Goal: Task Accomplishment & Management: Manage account settings

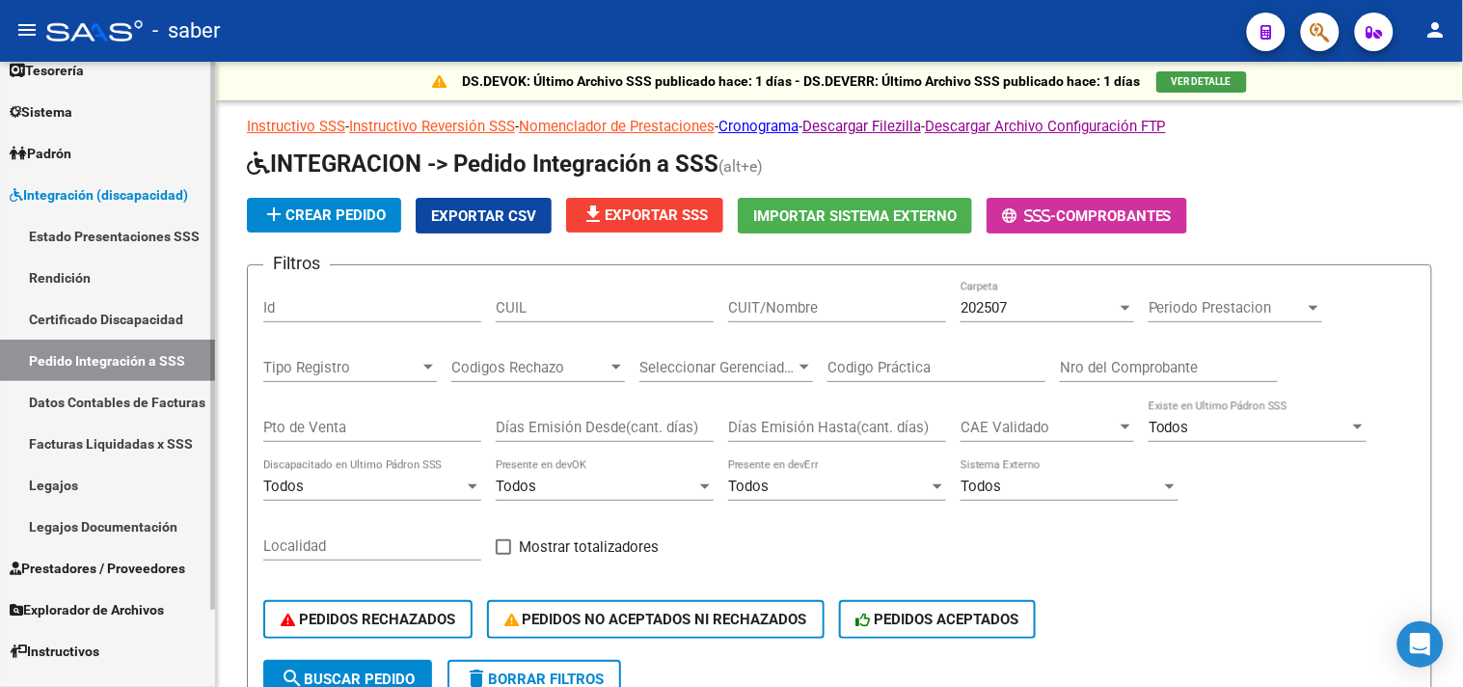
scroll to position [87, 0]
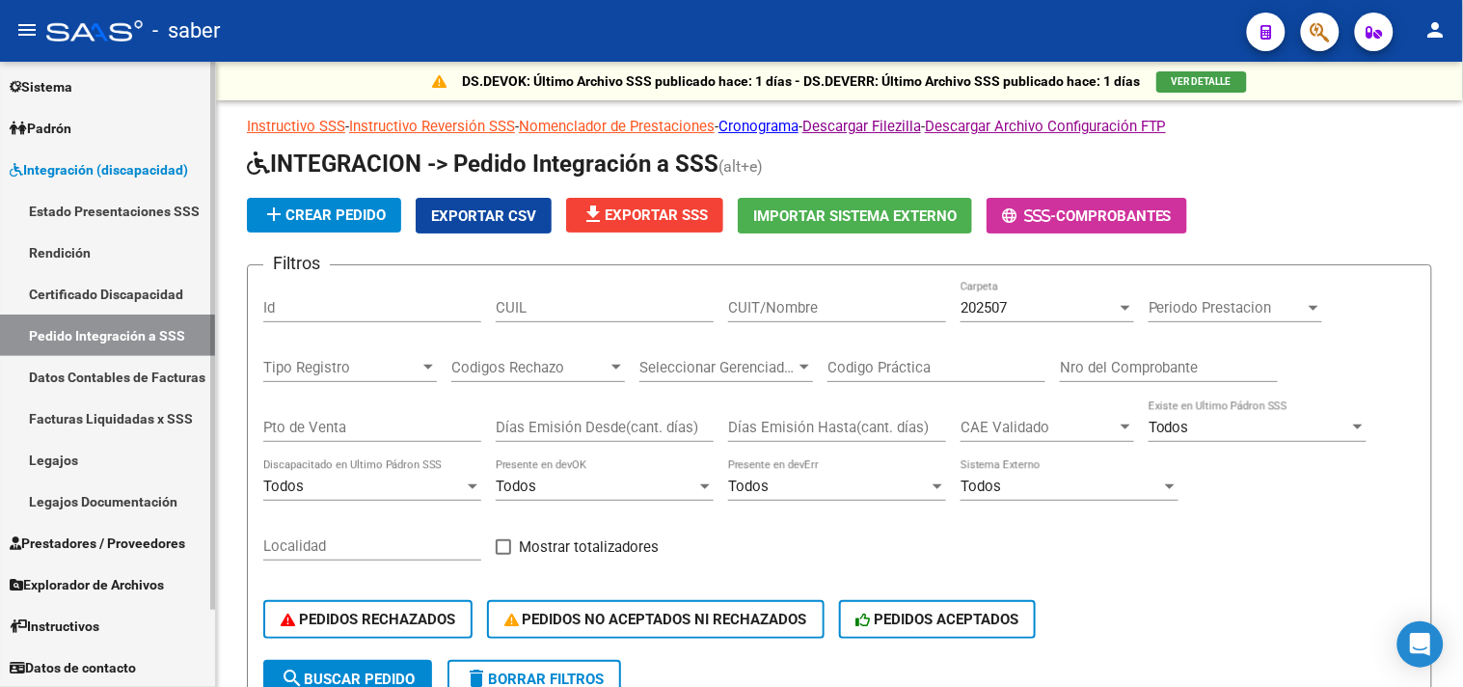
click at [84, 554] on link "Prestadores / Proveedores" at bounding box center [107, 542] width 215 height 41
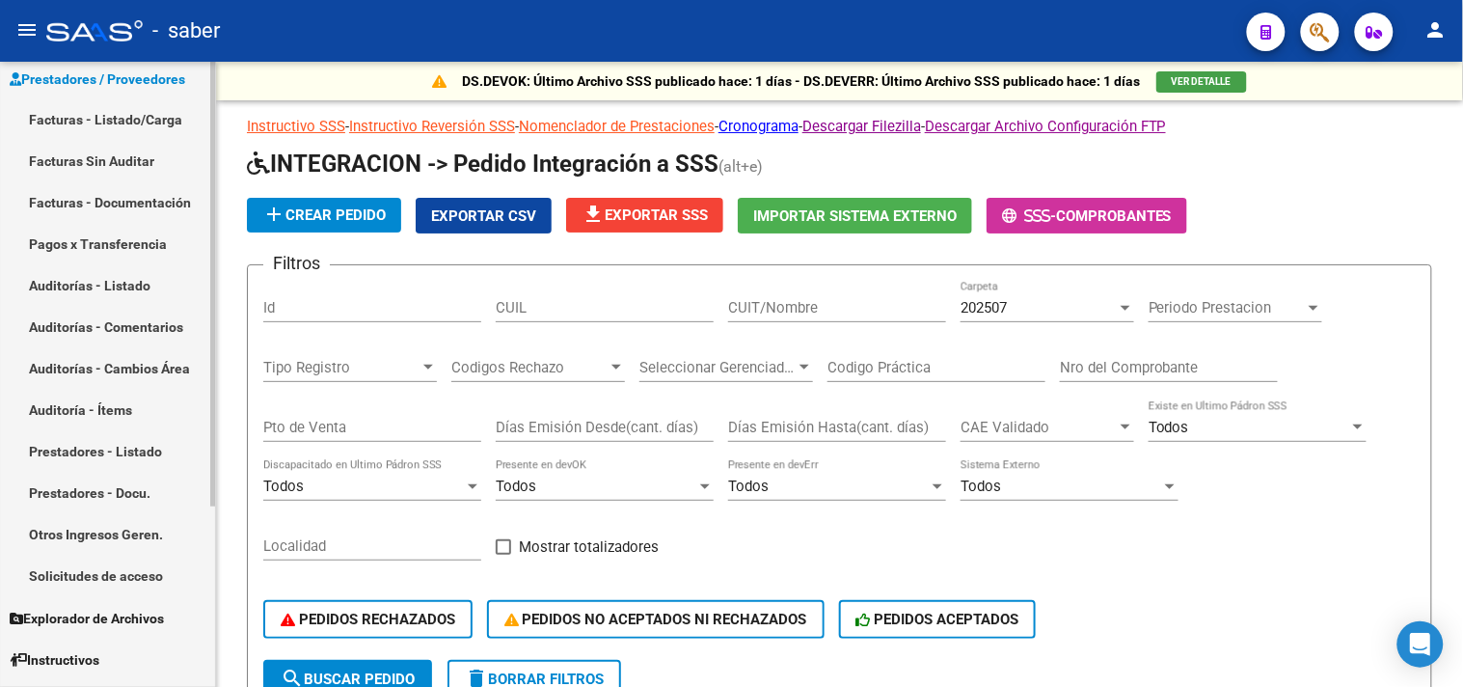
scroll to position [253, 0]
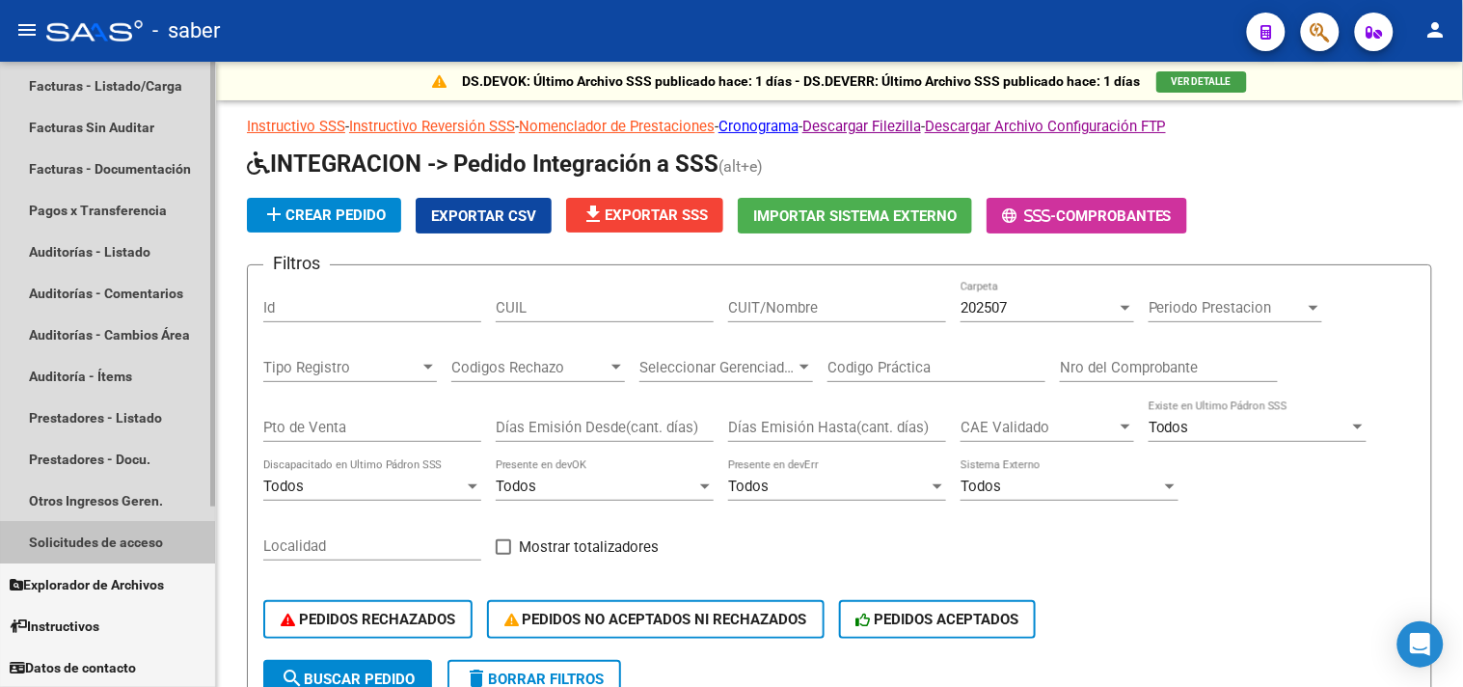
click at [83, 542] on link "Solicitudes de acceso" at bounding box center [107, 542] width 215 height 41
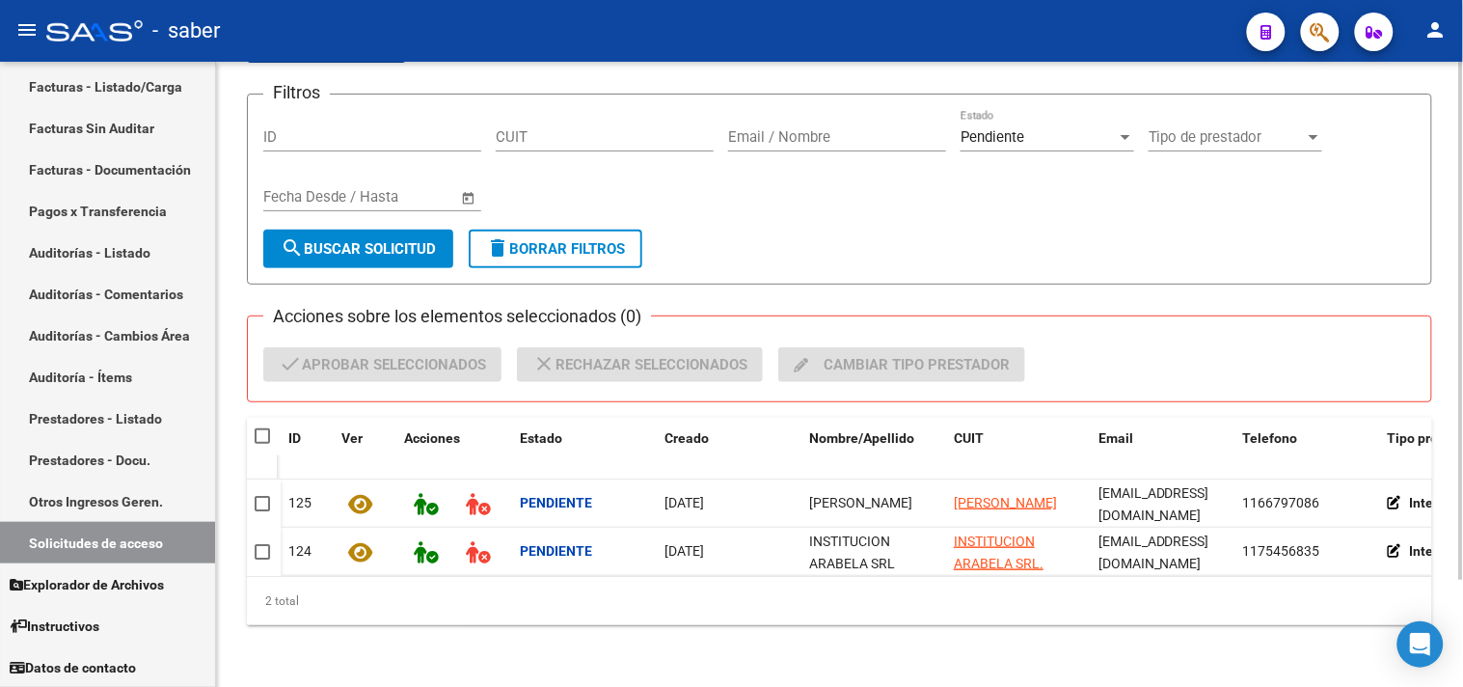
scroll to position [128, 0]
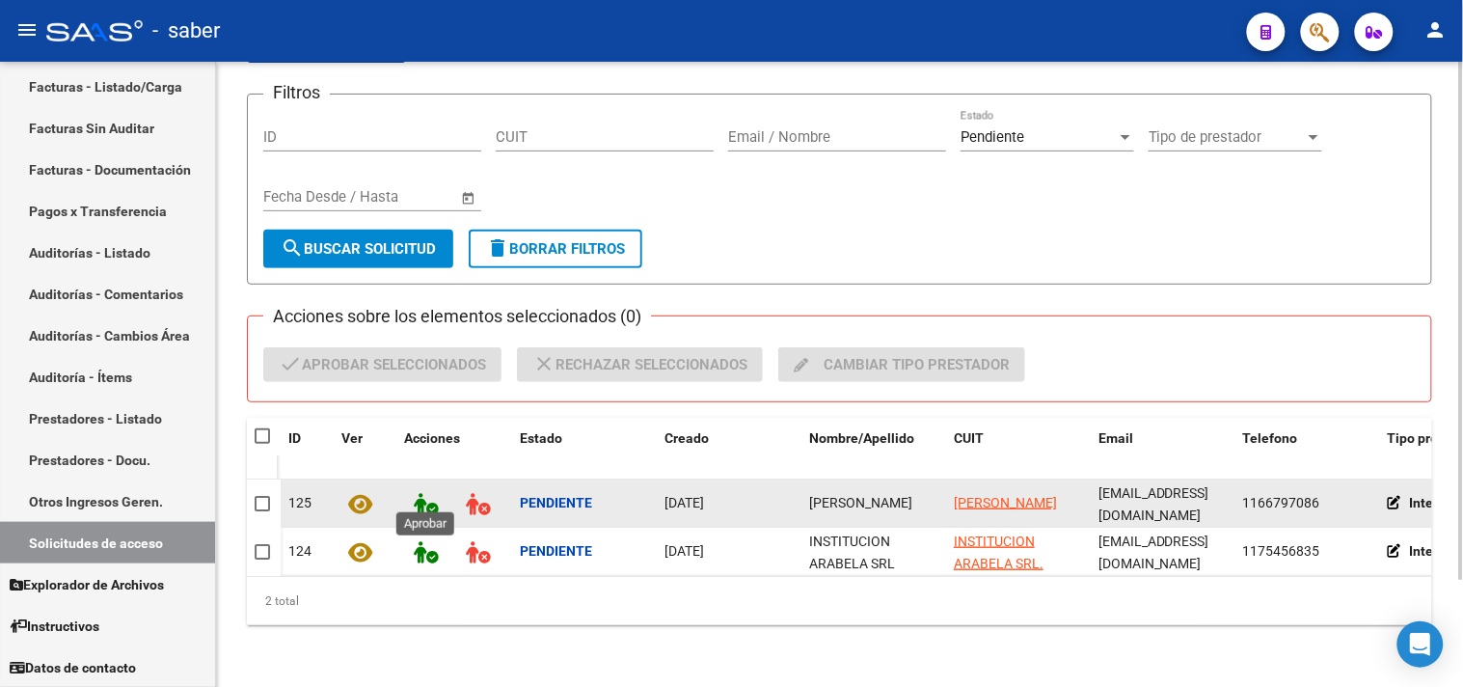
click at [427, 495] on icon at bounding box center [426, 504] width 24 height 22
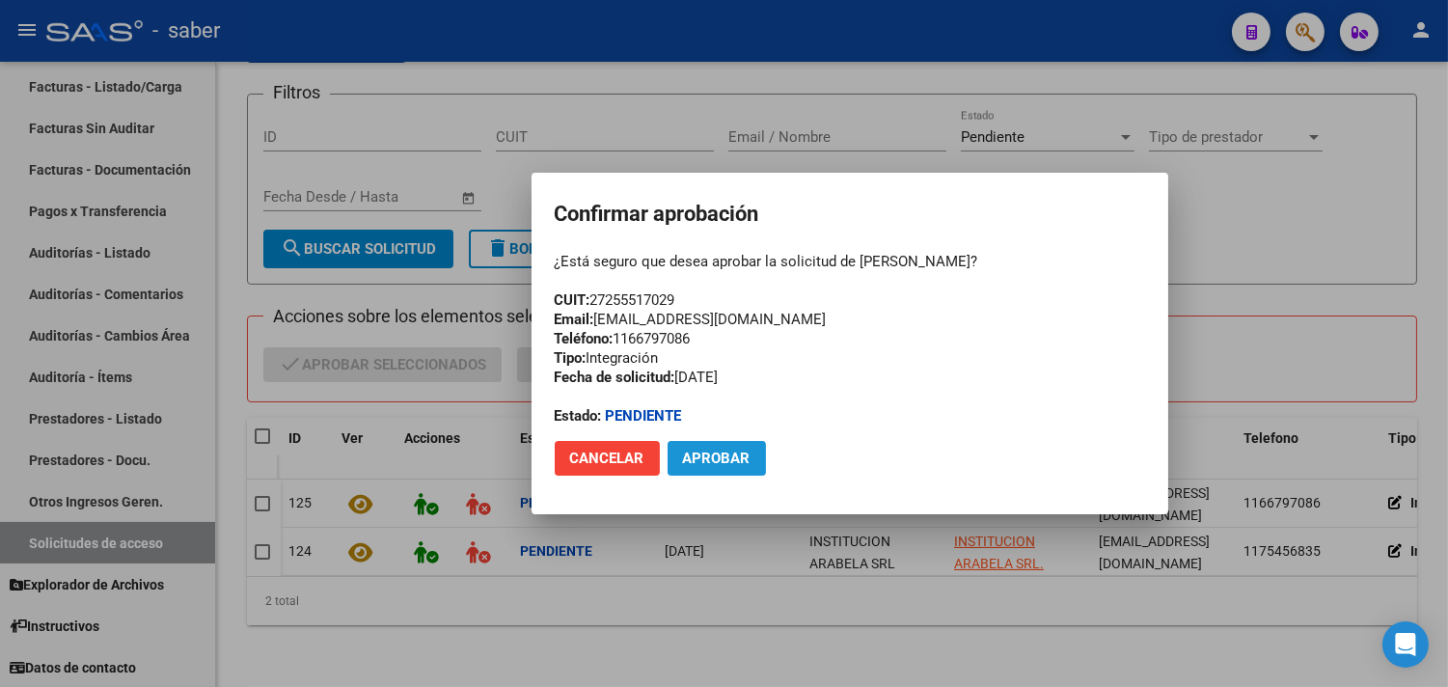
click at [729, 453] on span "Aprobar" at bounding box center [717, 458] width 68 height 17
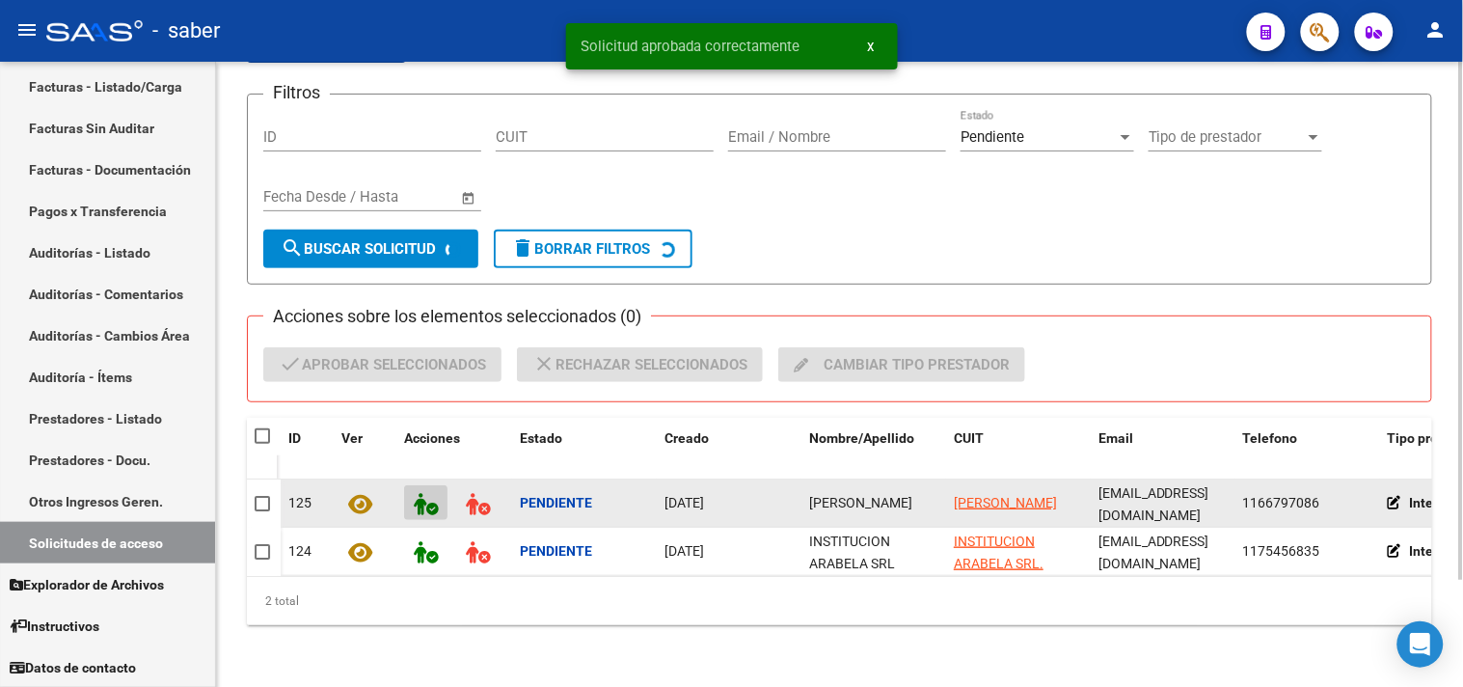
drag, startPoint x: 729, startPoint y: 453, endPoint x: 785, endPoint y: 508, distance: 78.4
click at [785, 508] on div "ID Ver Acciones Estado Creado Nombre/Apellido CUIT Email Telefono Tipo prestado…" at bounding box center [840, 521] width 1186 height 207
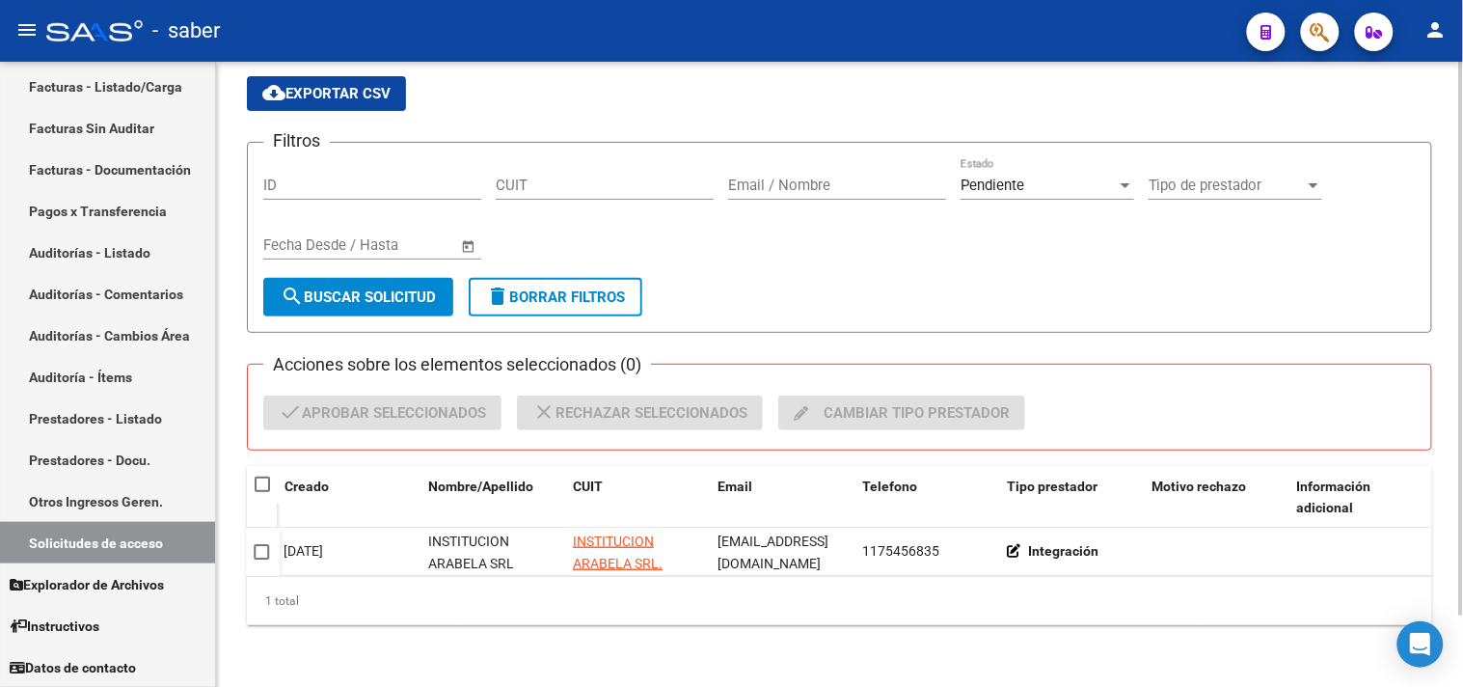
scroll to position [0, 0]
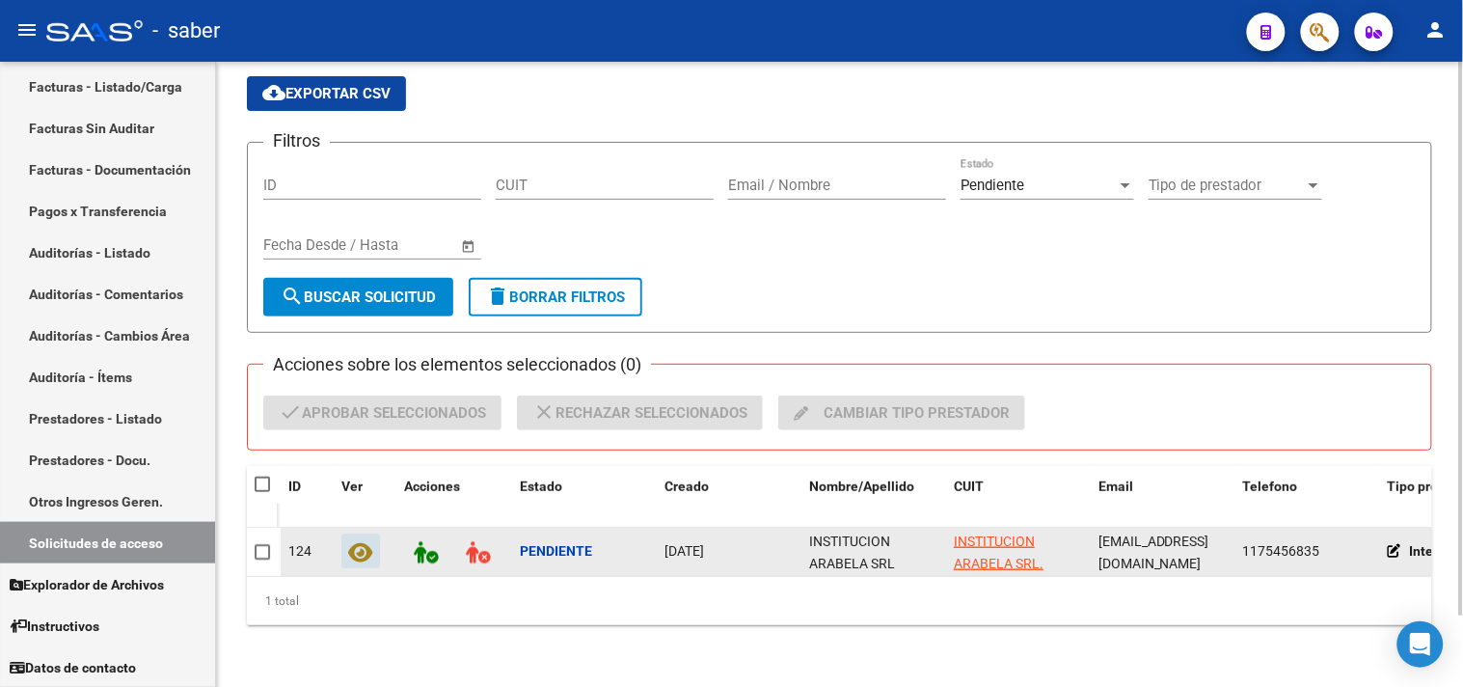
click at [364, 541] on icon at bounding box center [361, 552] width 24 height 22
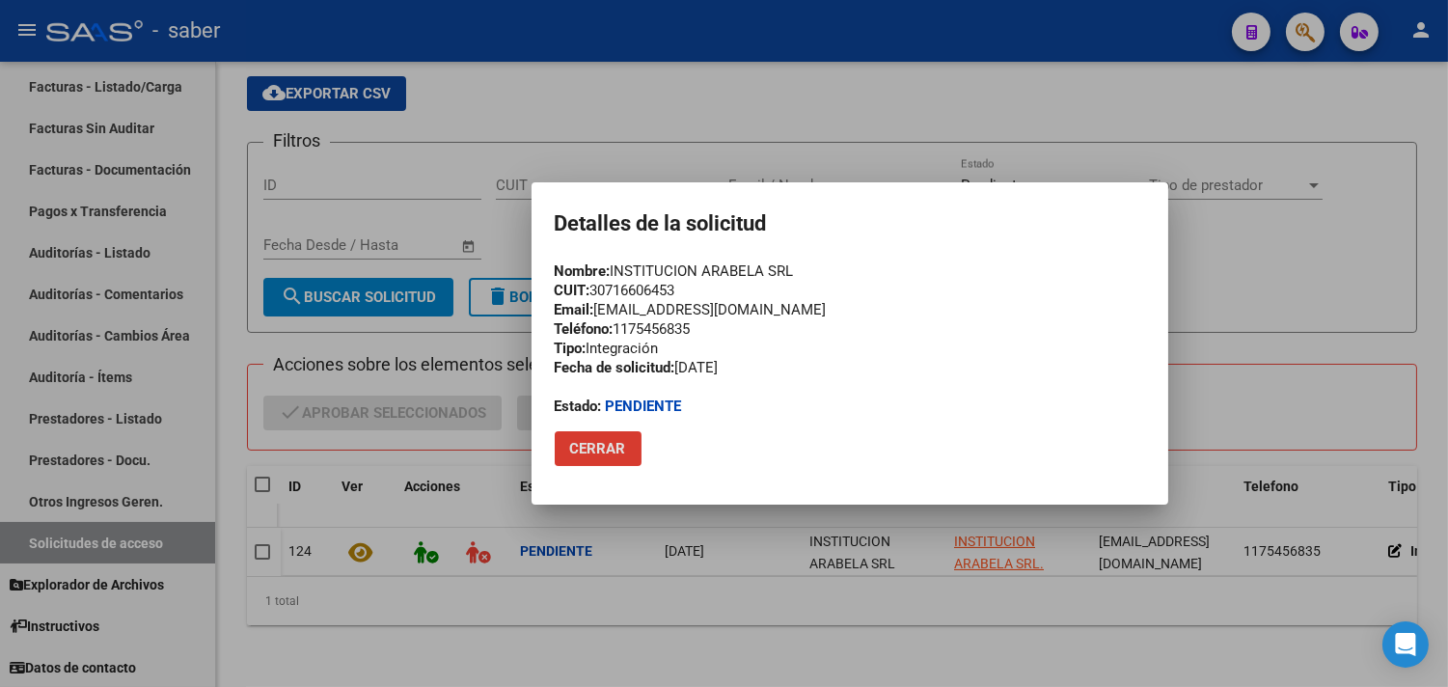
click at [642, 286] on div "Nombre: INSTITUCION ARABELA SRL CUIT: 30716606453 Email: [EMAIL_ADDRESS][DOMAIN…" at bounding box center [850, 338] width 590 height 154
copy div "30716606453"
click at [907, 114] on div at bounding box center [724, 343] width 1448 height 687
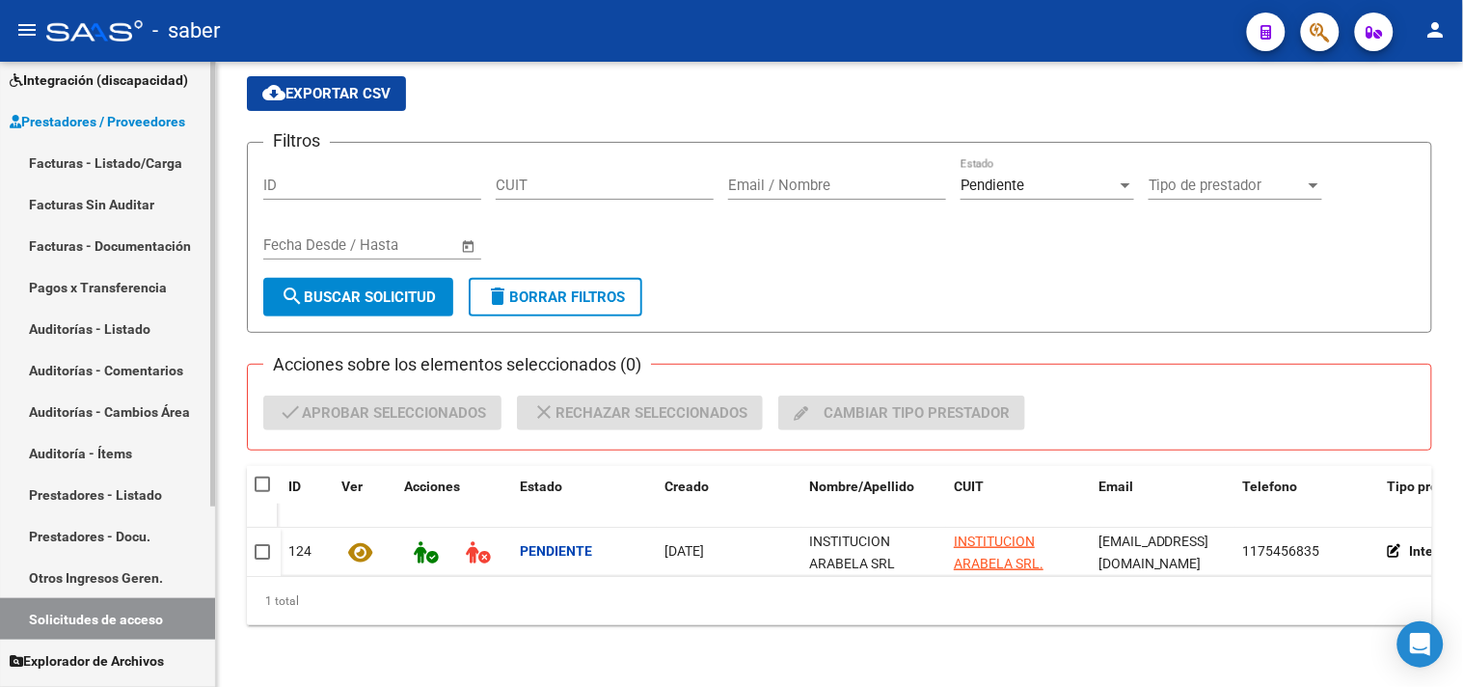
scroll to position [146, 0]
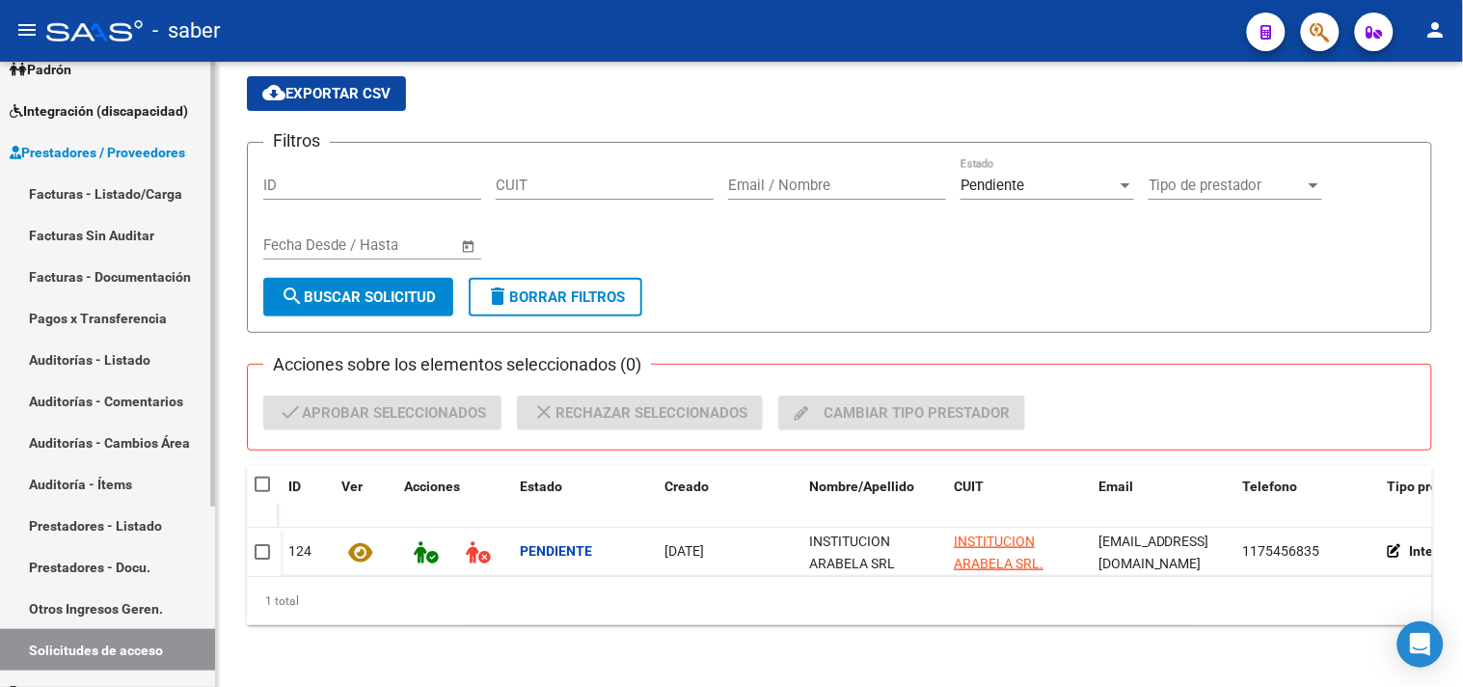
click at [99, 149] on span "Prestadores / Proveedores" at bounding box center [98, 152] width 176 height 21
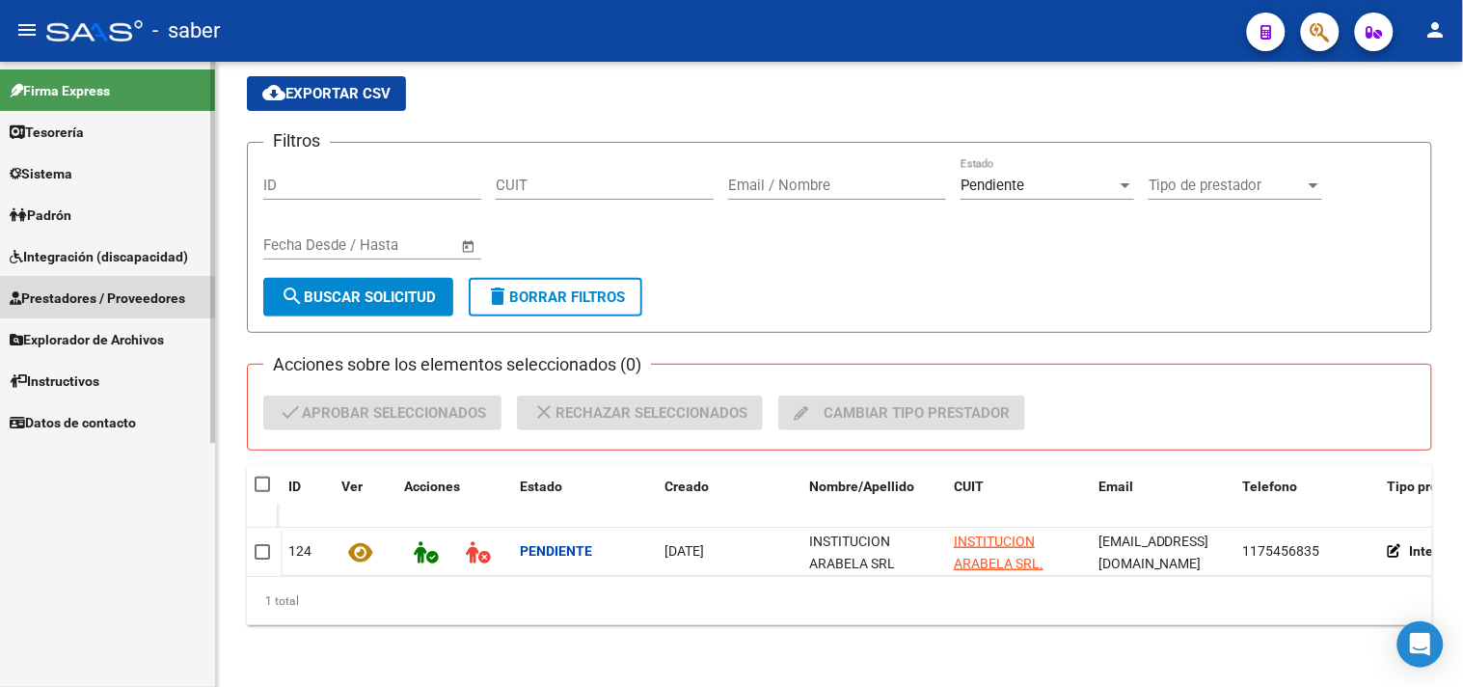
scroll to position [0, 0]
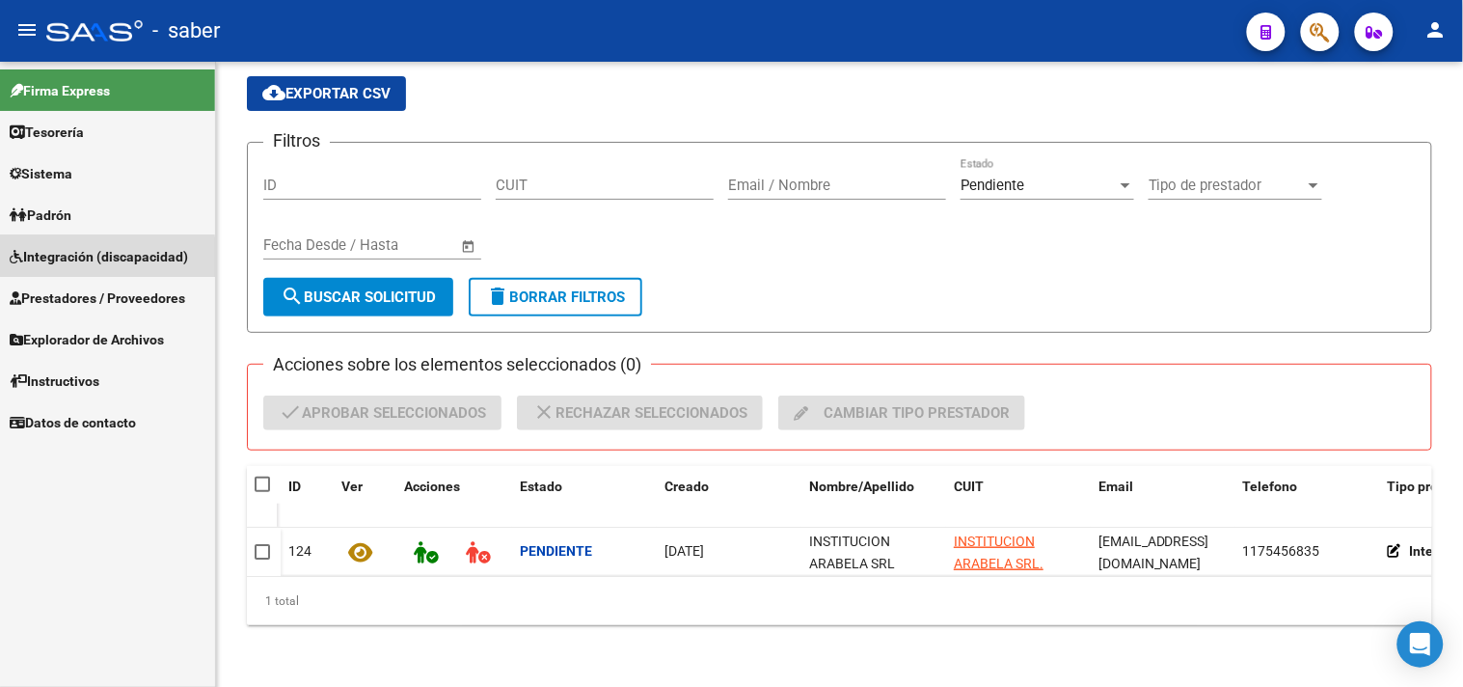
click at [96, 258] on span "Integración (discapacidad)" at bounding box center [99, 256] width 178 height 21
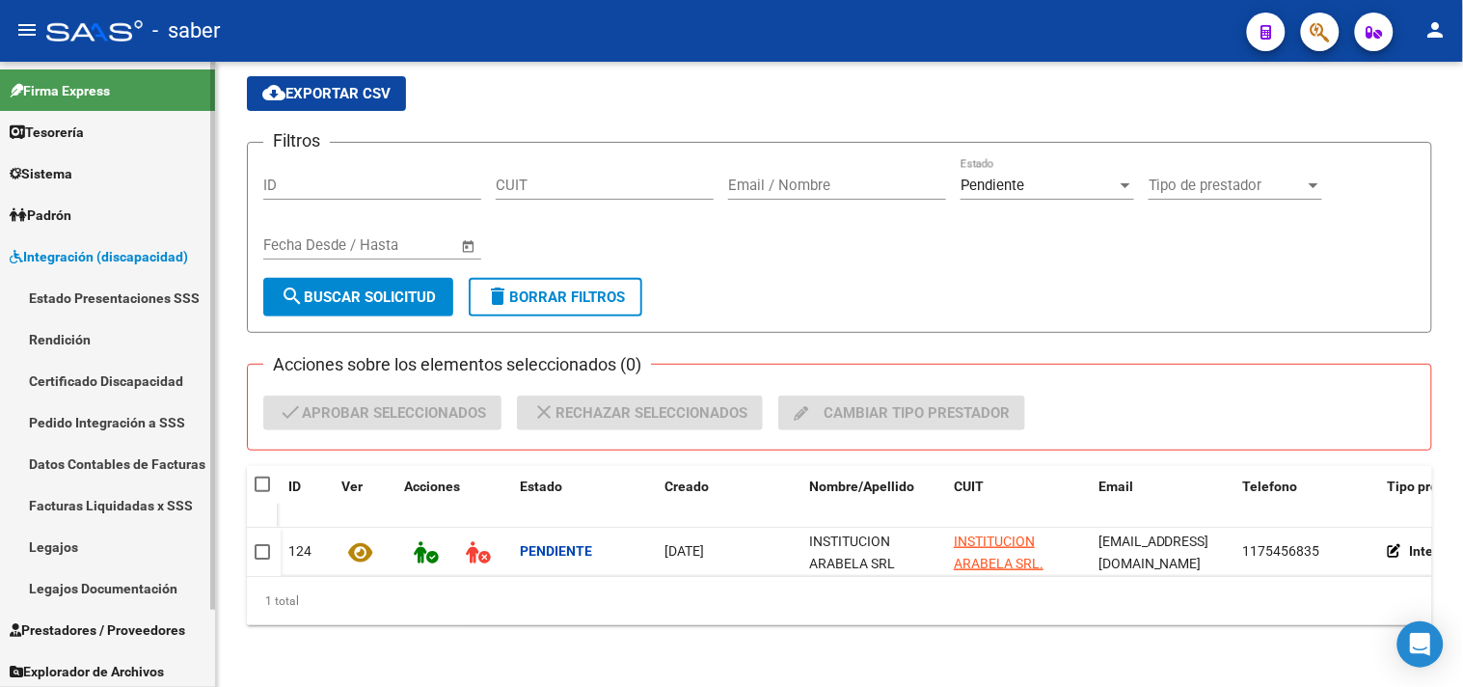
click at [111, 262] on span "Integración (discapacidad)" at bounding box center [99, 256] width 178 height 21
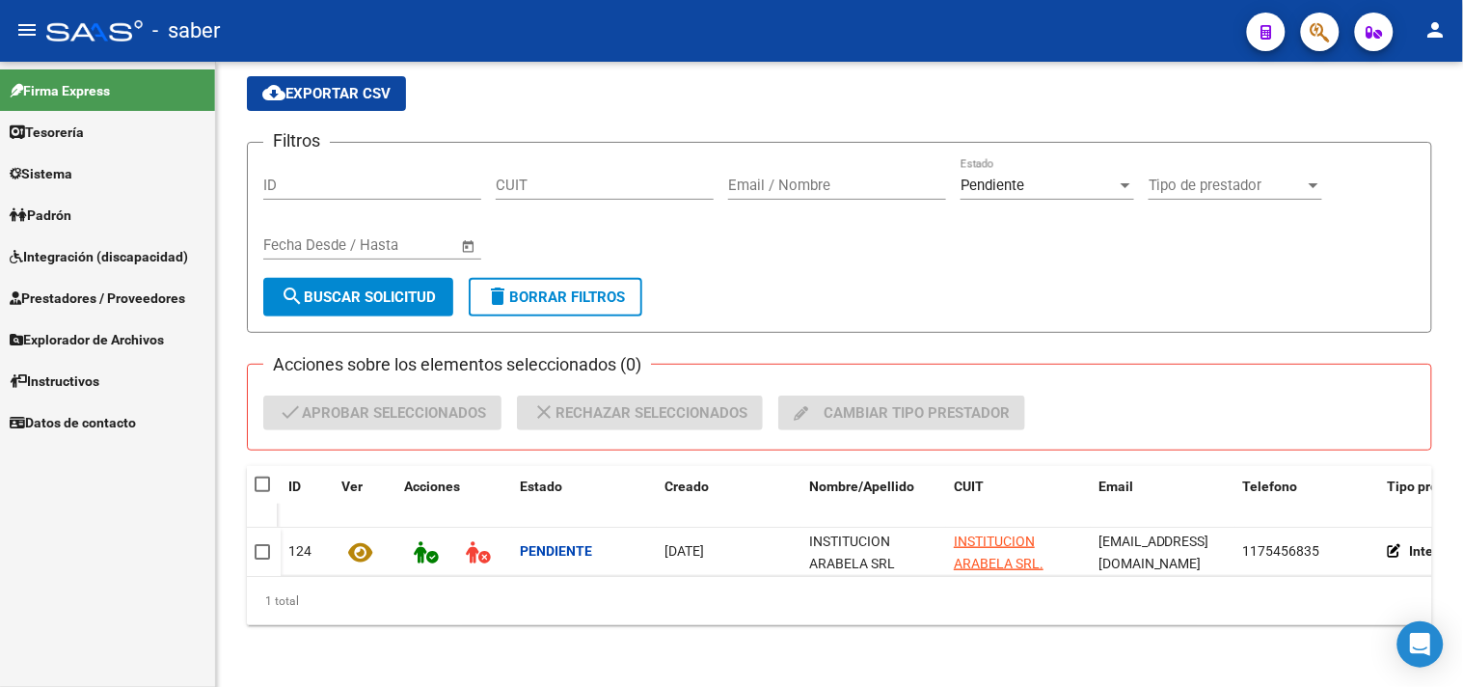
click at [89, 287] on span "Prestadores / Proveedores" at bounding box center [98, 297] width 176 height 21
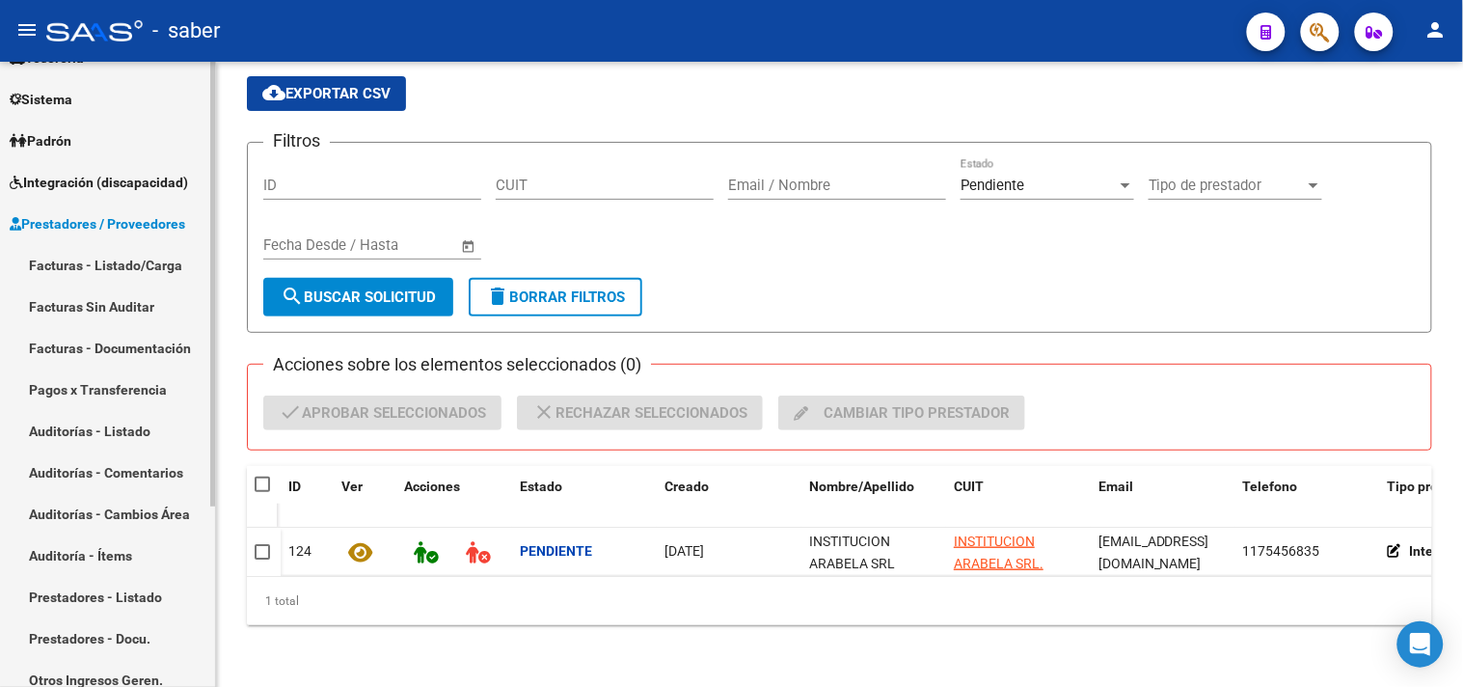
scroll to position [107, 0]
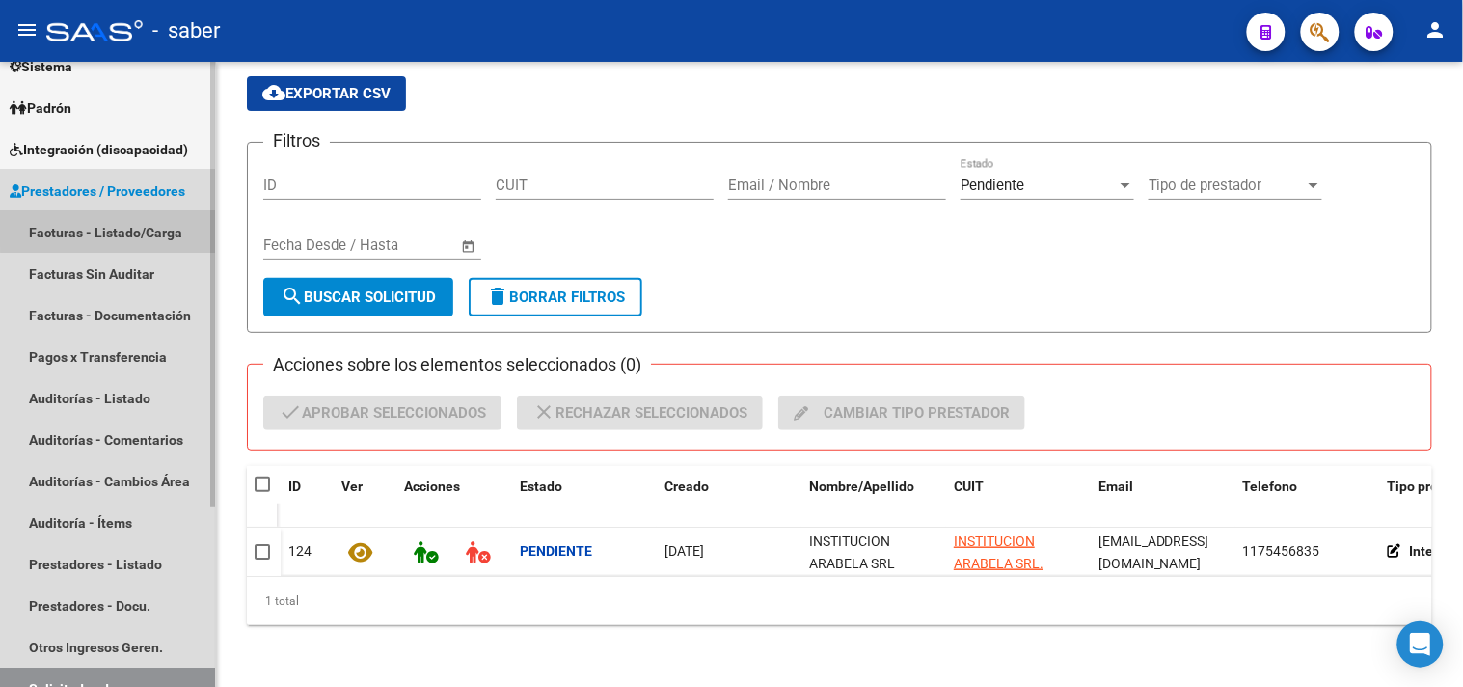
click at [123, 227] on link "Facturas - Listado/Carga" at bounding box center [107, 231] width 215 height 41
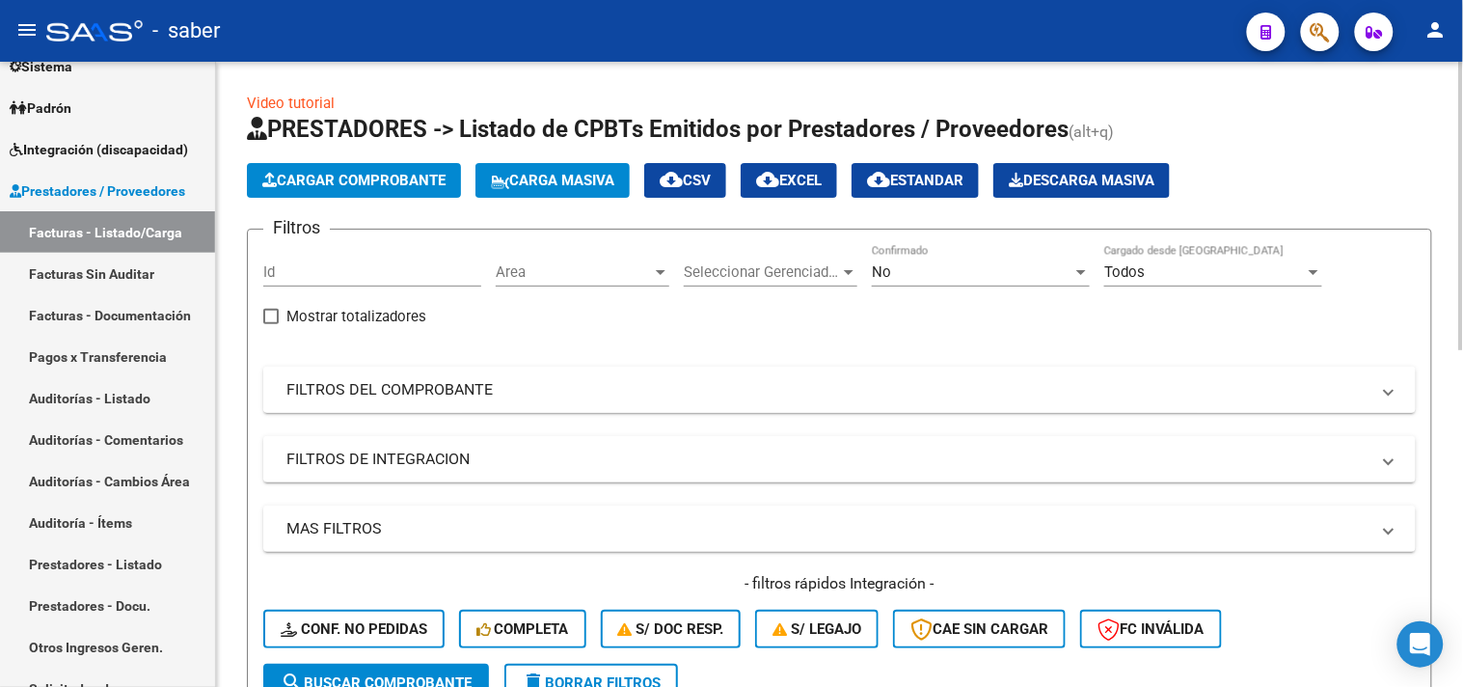
click at [379, 394] on mat-panel-title "FILTROS DEL COMPROBANTE" at bounding box center [828, 389] width 1083 height 21
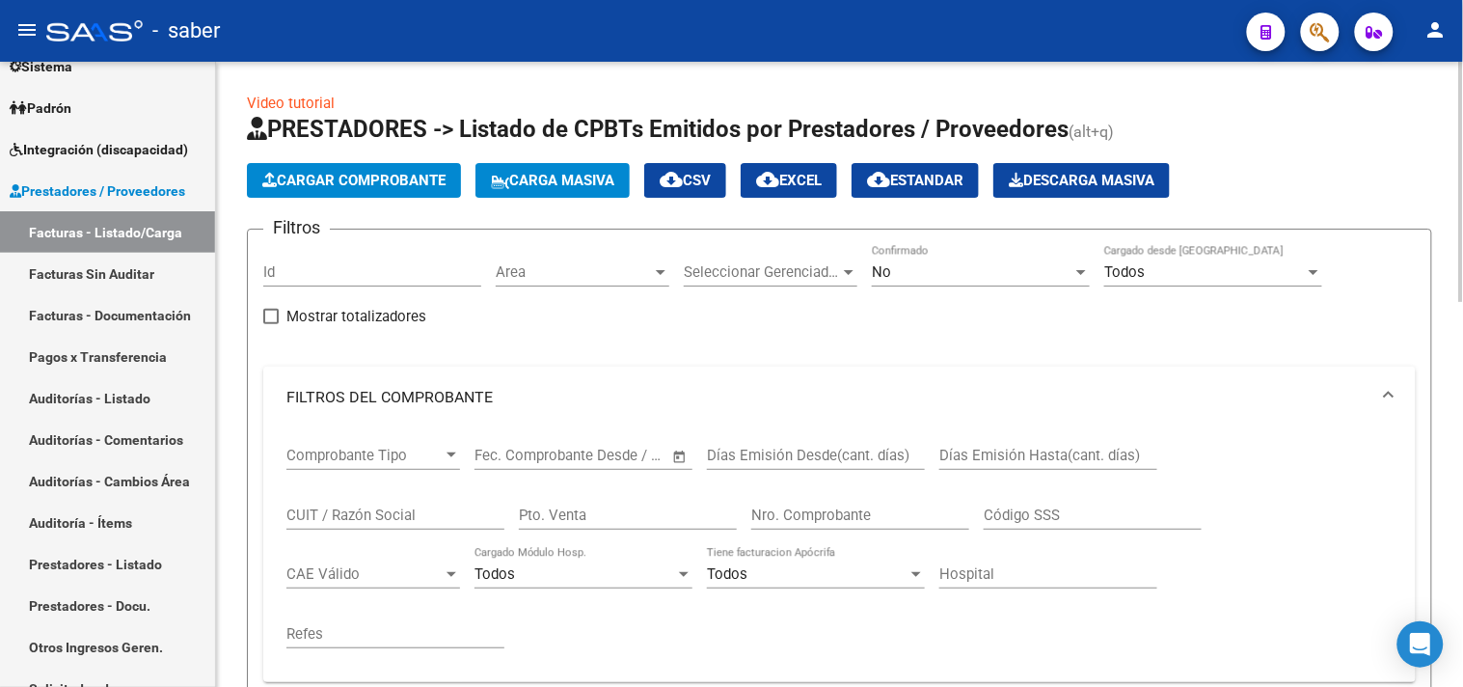
click at [353, 505] on div "CUIT / Razón Social" at bounding box center [396, 508] width 218 height 41
paste input "30716606453"
type input "30716606453"
click at [1024, 274] on div "No" at bounding box center [972, 271] width 201 height 17
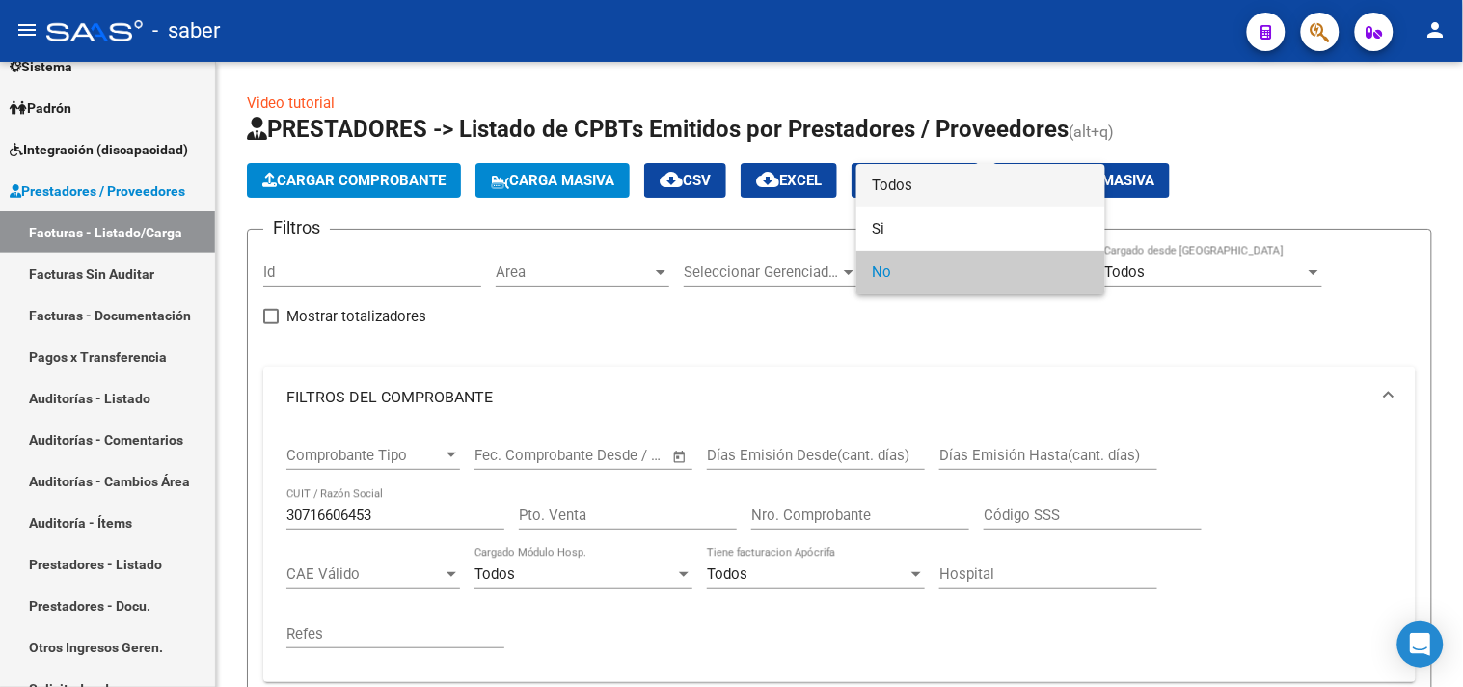
click at [915, 180] on span "Todos" at bounding box center [981, 185] width 218 height 43
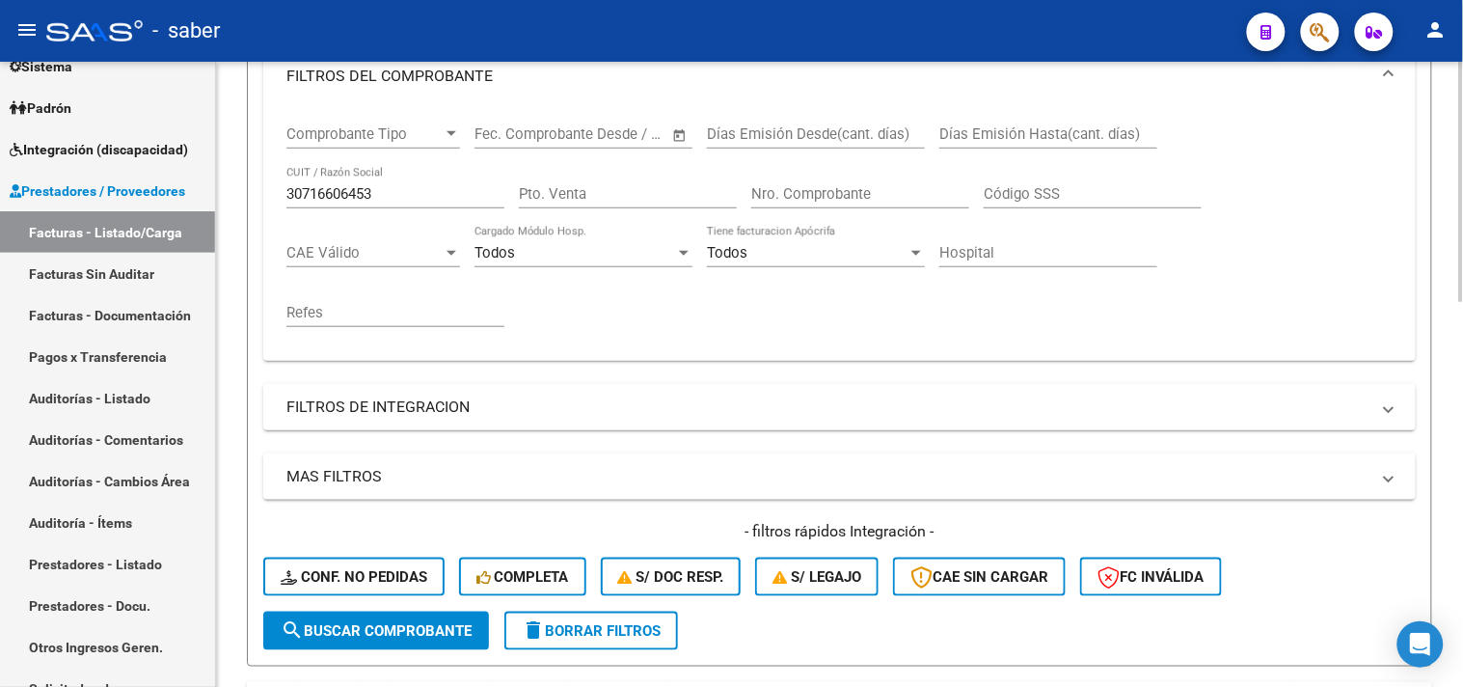
scroll to position [428, 0]
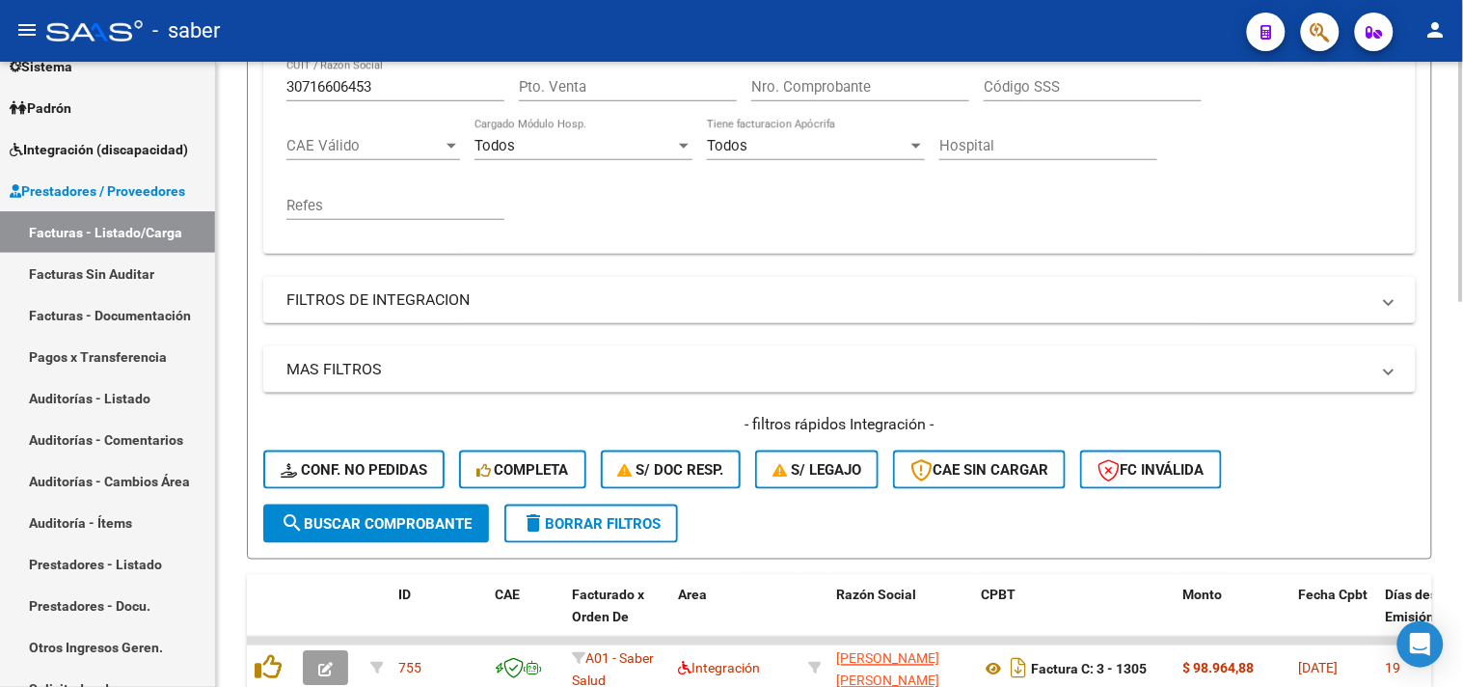
click at [349, 505] on button "search Buscar Comprobante" at bounding box center [376, 524] width 226 height 39
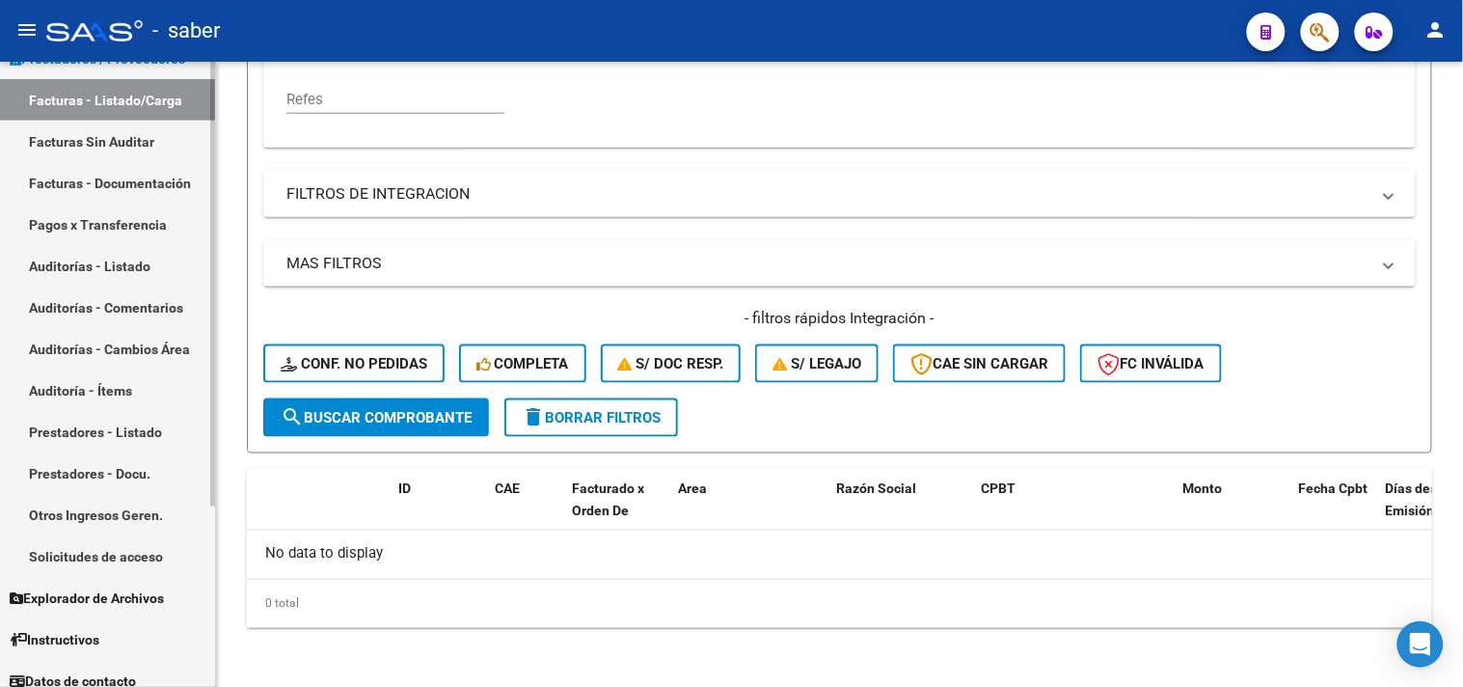
scroll to position [253, 0]
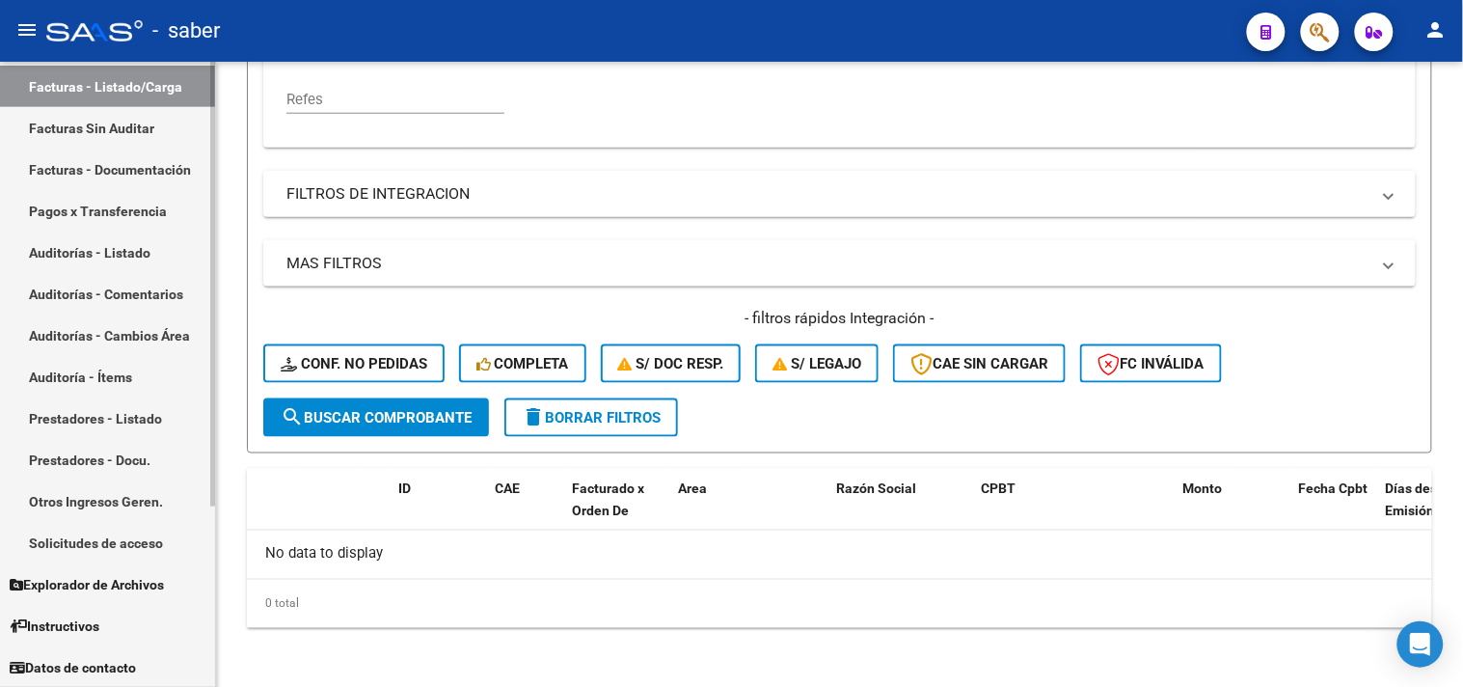
click at [106, 548] on link "Solicitudes de acceso" at bounding box center [107, 542] width 215 height 41
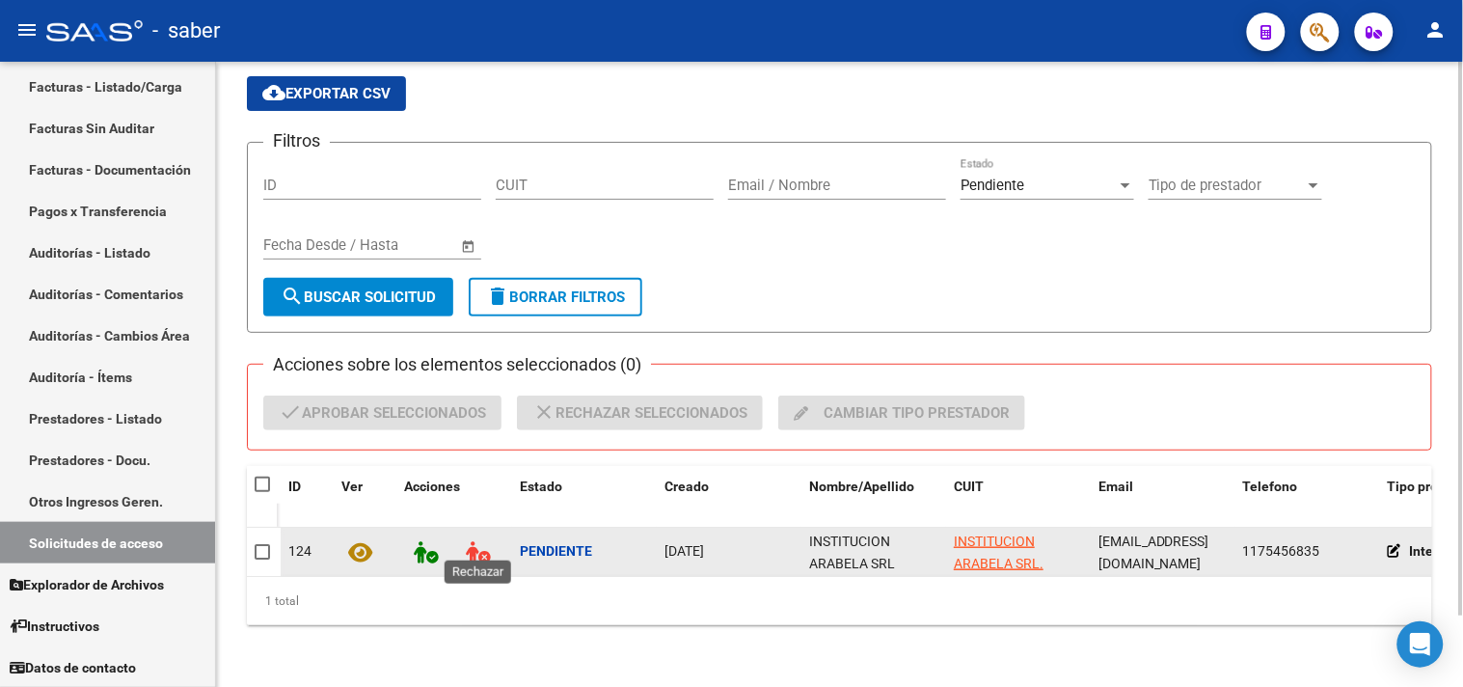
click at [476, 541] on icon at bounding box center [478, 552] width 24 height 22
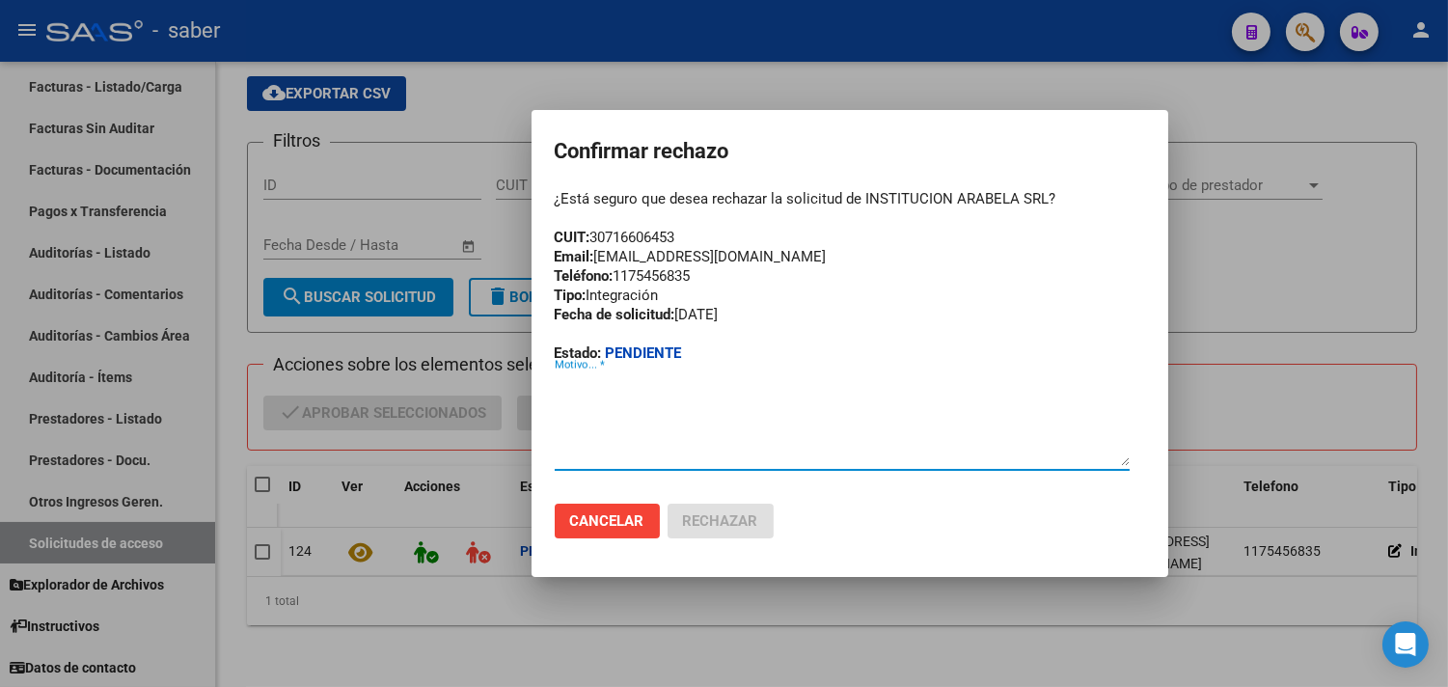
click at [622, 431] on textarea "Motivo... *" at bounding box center [842, 420] width 575 height 91
type textarea "Debe indicar beneficiario"
click at [609, 532] on button "Cancelar" at bounding box center [607, 521] width 105 height 35
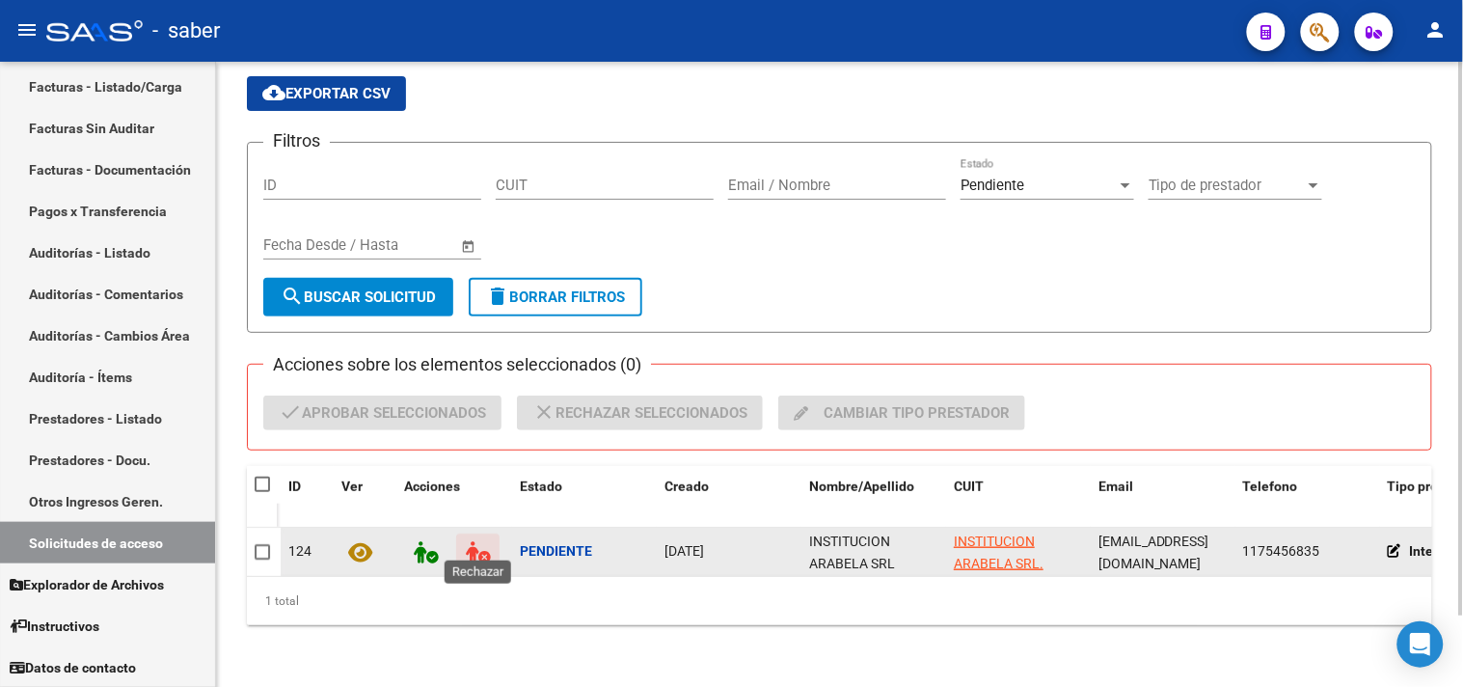
click at [467, 541] on icon at bounding box center [478, 552] width 24 height 22
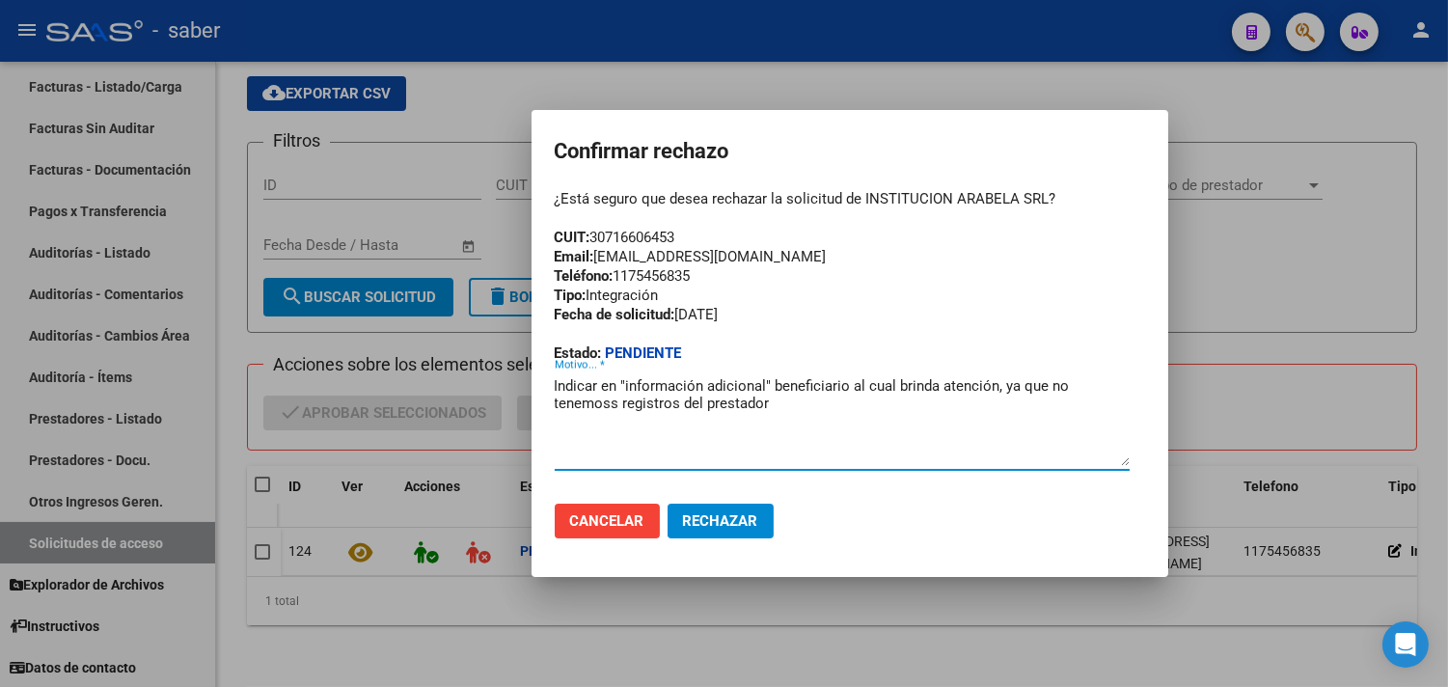
click at [608, 400] on textarea "Indicar en "información adicional" beneficiario al cual brinda atención, ya que…" at bounding box center [842, 420] width 575 height 91
click at [745, 419] on textarea "Indicar en "información adicional" beneficiario al cual brinda atención, ya que…" at bounding box center [842, 420] width 575 height 91
type textarea "Indicar en "información adicional" beneficiario al cual brinda atención, ya que…"
click at [738, 522] on span "Rechazar" at bounding box center [720, 520] width 75 height 17
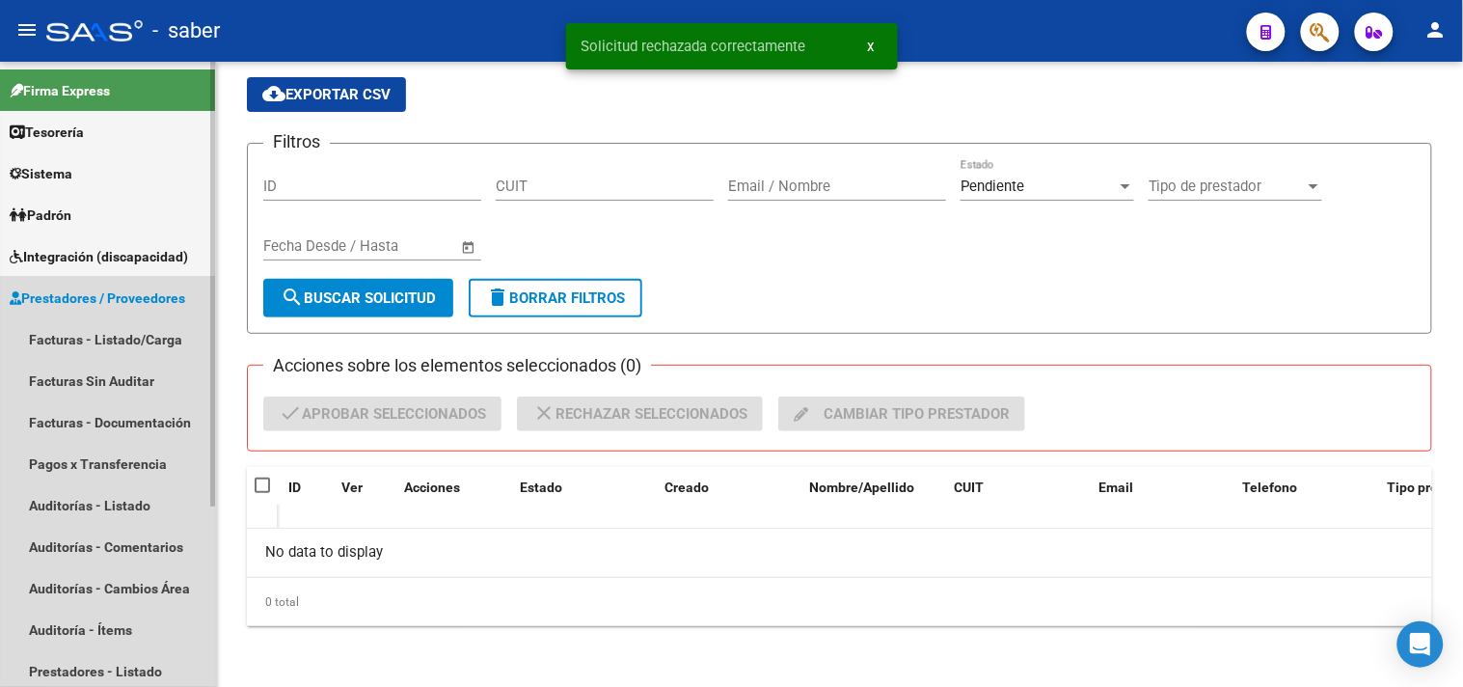
click at [94, 296] on span "Prestadores / Proveedores" at bounding box center [98, 297] width 176 height 21
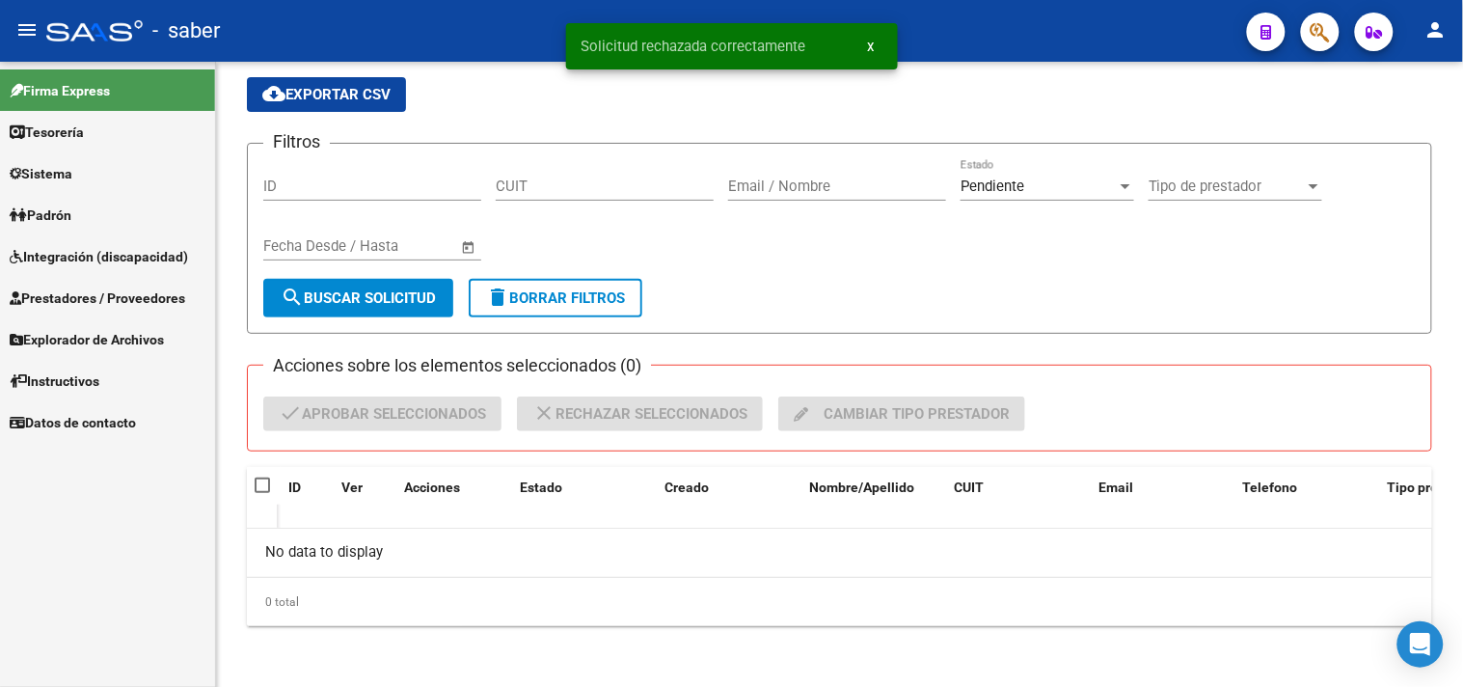
click at [94, 247] on span "Integración (discapacidad)" at bounding box center [99, 256] width 178 height 21
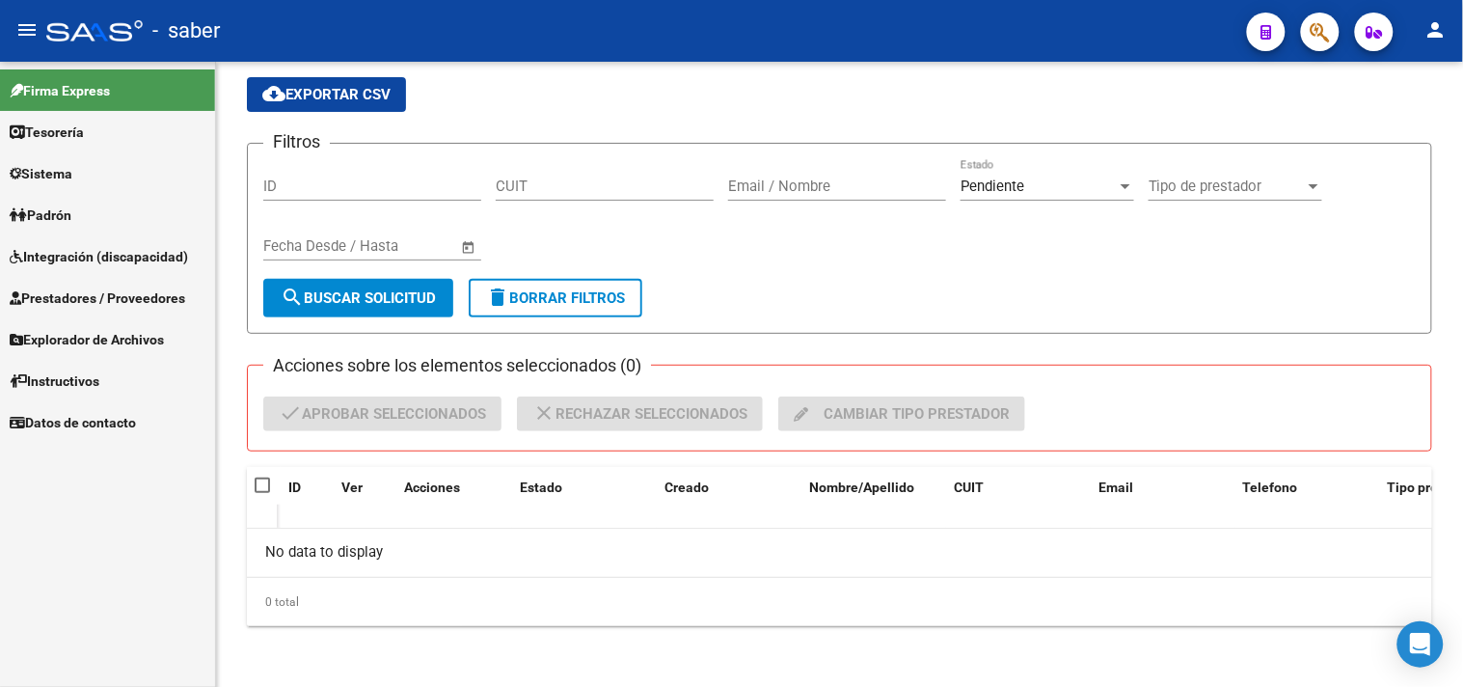
click at [87, 260] on span "Integración (discapacidad)" at bounding box center [99, 256] width 178 height 21
click at [99, 339] on span "Explorador de Archivos" at bounding box center [87, 339] width 154 height 21
click at [112, 289] on span "Prestadores / Proveedores" at bounding box center [98, 297] width 176 height 21
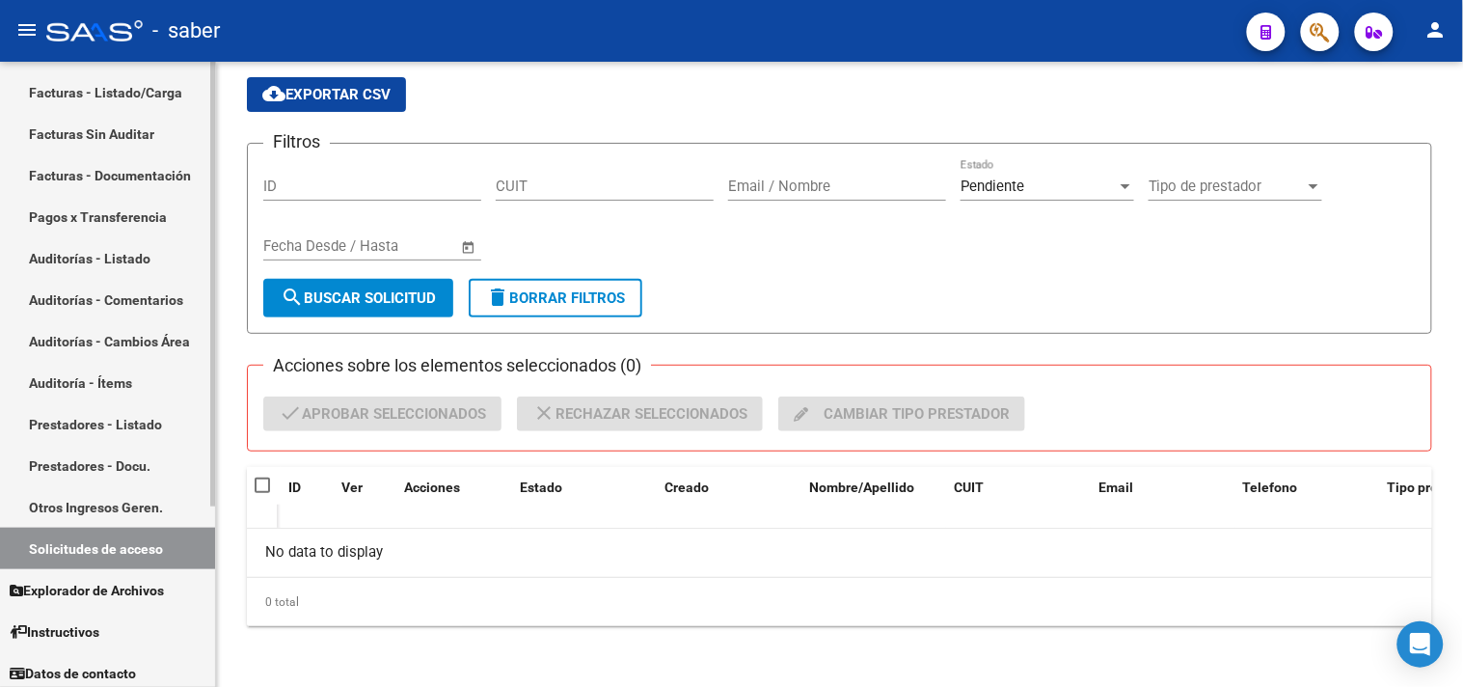
scroll to position [253, 0]
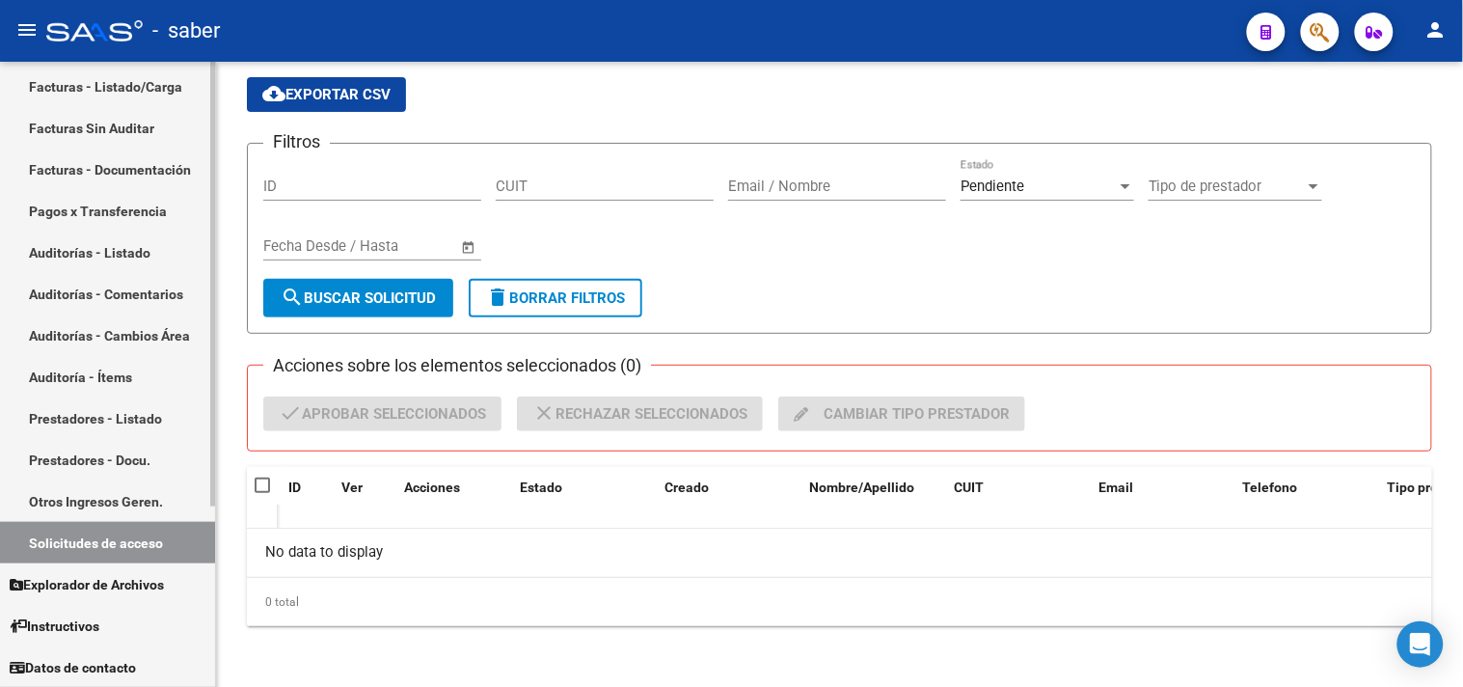
click at [88, 546] on link "Solicitudes de acceso" at bounding box center [107, 542] width 215 height 41
click at [133, 88] on link "Facturas - Listado/Carga" at bounding box center [107, 86] width 215 height 41
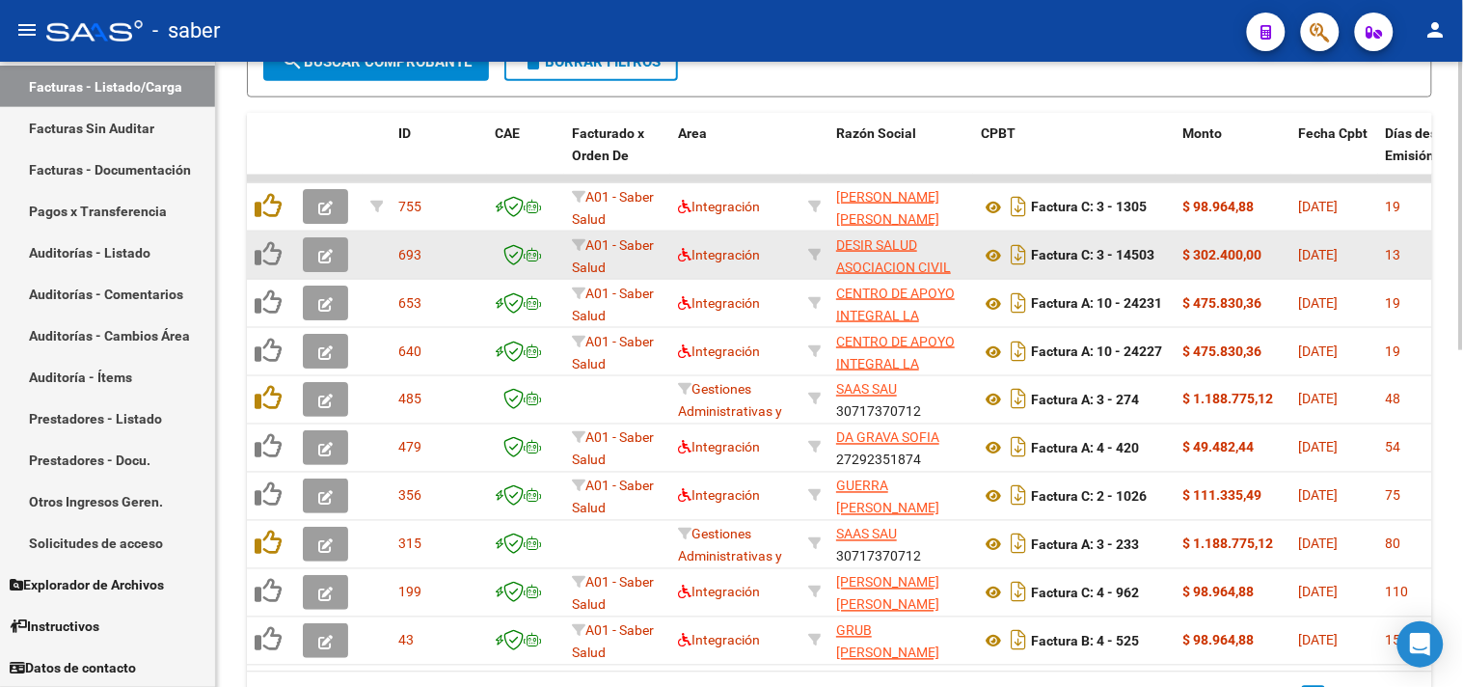
scroll to position [650, 0]
